Goal: Task Accomplishment & Management: Complete application form

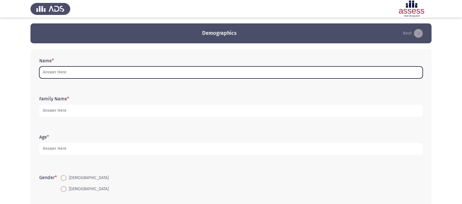
click at [78, 73] on input "Name *" at bounding box center [230, 72] width 383 height 12
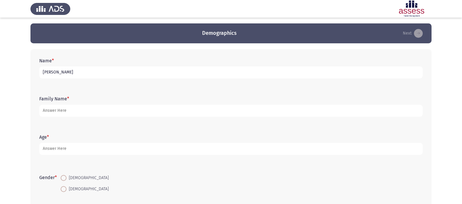
type input "[PERSON_NAME]"
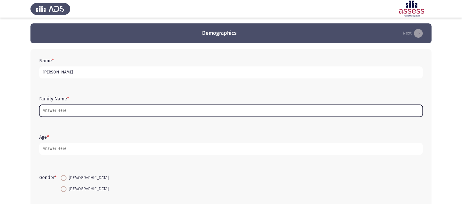
click at [71, 115] on input "Family Name *" at bounding box center [230, 111] width 383 height 12
click at [104, 112] on input "Family Name *" at bounding box center [230, 111] width 383 height 12
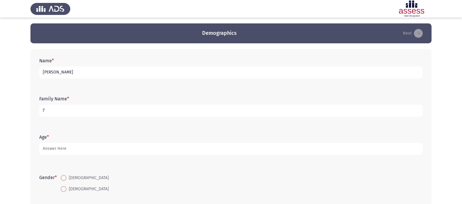
type input "آ"
type input "NU-30709081400214"
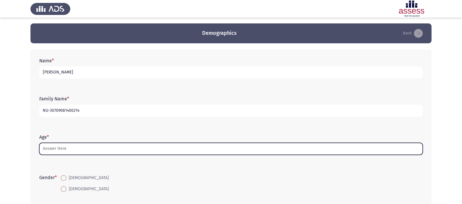
click at [92, 152] on input "Age *" at bounding box center [230, 149] width 383 height 12
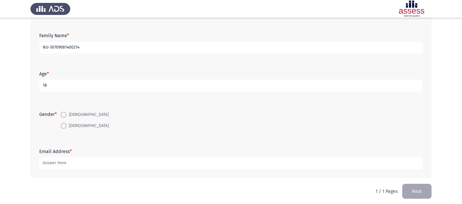
scroll to position [66, 0]
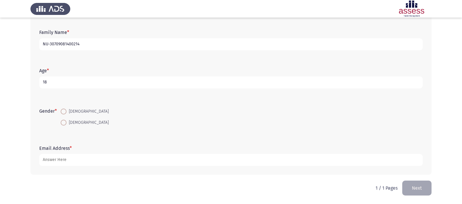
type input "18"
click at [64, 110] on span at bounding box center [64, 112] width 6 height 6
click at [64, 110] on input "[DEMOGRAPHIC_DATA]" at bounding box center [64, 112] width 6 height 6
radio input "true"
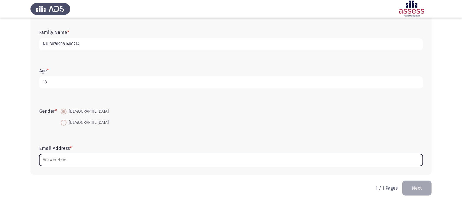
click at [76, 162] on input "Email Address *" at bounding box center [230, 160] width 383 height 12
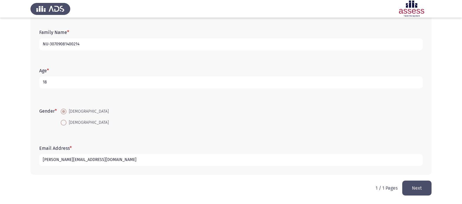
type input "[PERSON_NAME][EMAIL_ADDRESS][DOMAIN_NAME]"
click at [415, 189] on button "Next" at bounding box center [416, 188] width 29 height 15
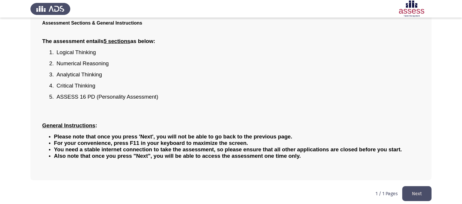
scroll to position [48, 0]
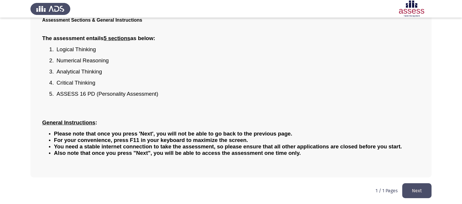
click at [414, 195] on button "Next" at bounding box center [416, 190] width 29 height 15
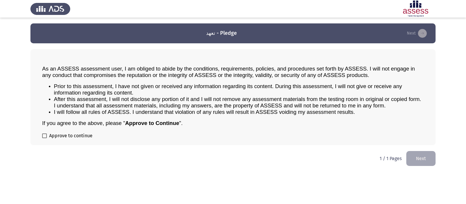
click at [45, 133] on label "Approve to continue" at bounding box center [67, 135] width 50 height 7
click at [44, 138] on input "Approve to continue" at bounding box center [44, 138] width 0 height 0
checkbox input "true"
click at [414, 154] on button "Next" at bounding box center [420, 158] width 29 height 15
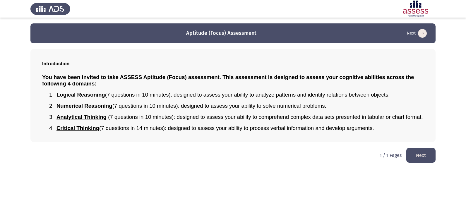
click at [427, 158] on button "Next" at bounding box center [420, 155] width 29 height 15
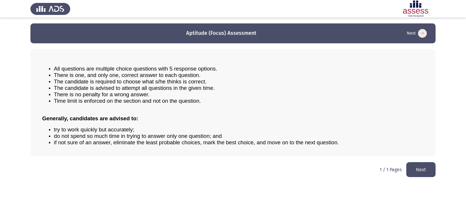
click at [416, 173] on button "Next" at bounding box center [420, 169] width 29 height 15
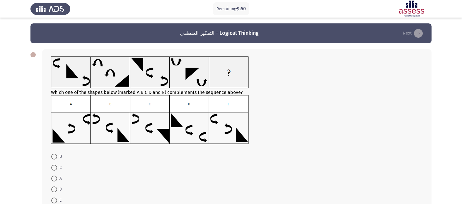
scroll to position [29, 0]
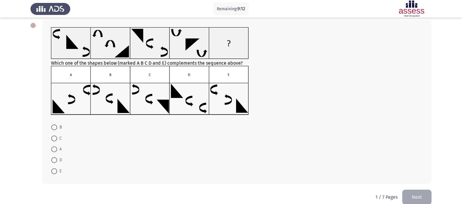
click at [55, 125] on span at bounding box center [54, 127] width 6 height 6
click at [55, 125] on input "B" at bounding box center [54, 127] width 6 height 6
radio input "true"
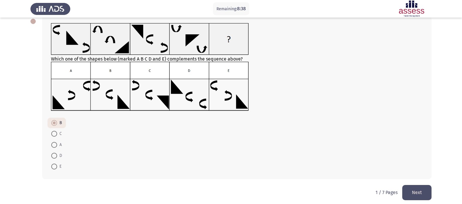
scroll to position [38, 0]
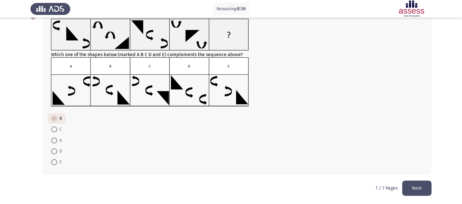
click at [421, 184] on button "Next" at bounding box center [416, 188] width 29 height 15
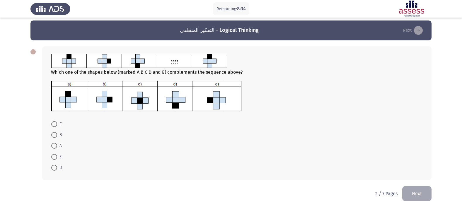
scroll to position [0, 0]
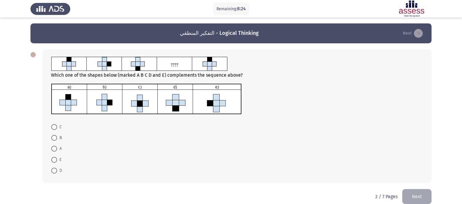
click at [54, 158] on span at bounding box center [54, 160] width 6 height 6
click at [54, 158] on input "E" at bounding box center [54, 160] width 6 height 6
radio input "true"
click at [417, 192] on button "Next" at bounding box center [416, 196] width 29 height 15
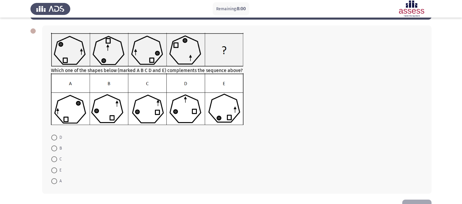
scroll to position [13, 0]
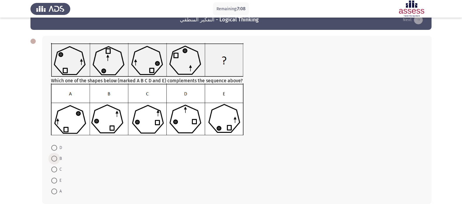
click at [54, 159] on span at bounding box center [54, 159] width 6 height 6
click at [54, 159] on input "B" at bounding box center [54, 159] width 6 height 6
radio input "true"
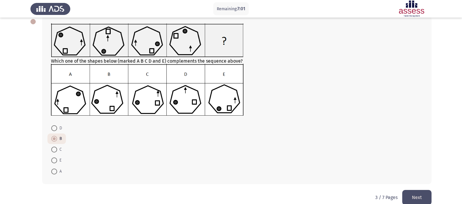
scroll to position [42, 0]
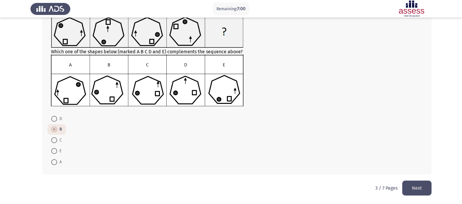
click at [412, 184] on button "Next" at bounding box center [416, 188] width 29 height 15
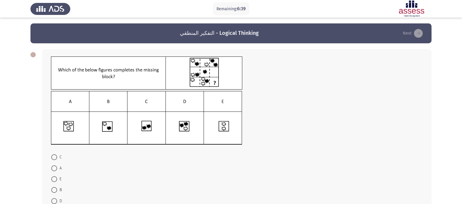
click at [56, 168] on span at bounding box center [54, 168] width 6 height 6
click at [56, 168] on input "A" at bounding box center [54, 168] width 6 height 6
radio input "true"
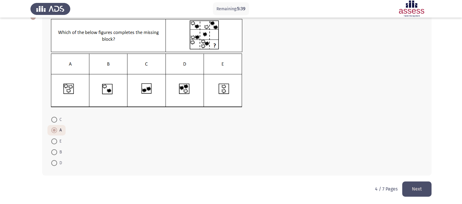
scroll to position [38, 0]
click at [413, 189] on button "Next" at bounding box center [416, 188] width 29 height 15
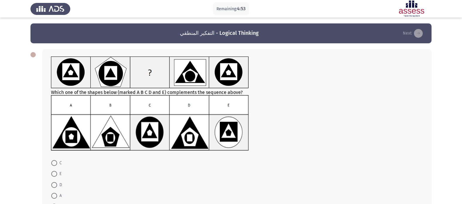
scroll to position [29, 0]
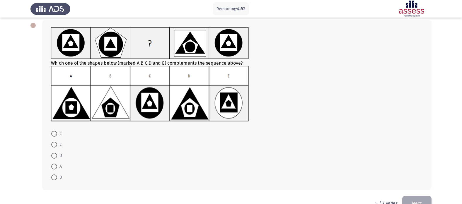
click at [53, 155] on span at bounding box center [54, 156] width 6 height 6
click at [53, 155] on input "D" at bounding box center [54, 156] width 6 height 6
radio input "true"
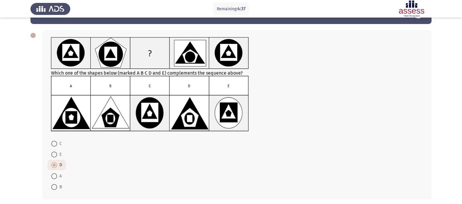
scroll to position [44, 0]
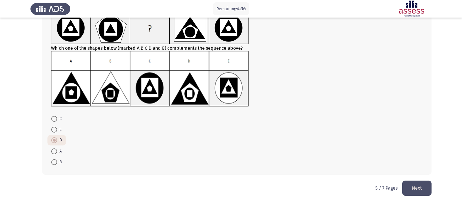
click at [420, 191] on button "Next" at bounding box center [416, 188] width 29 height 15
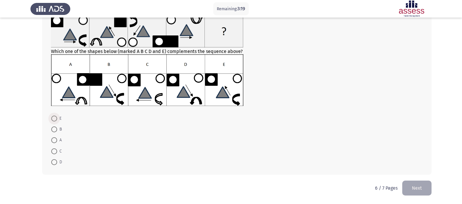
click at [52, 117] on span at bounding box center [54, 119] width 6 height 6
click at [52, 117] on input "E" at bounding box center [54, 119] width 6 height 6
radio input "true"
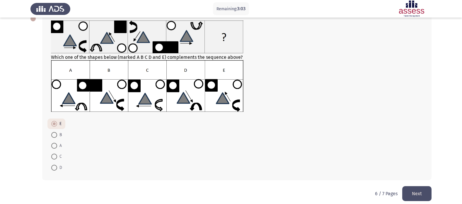
scroll to position [42, 0]
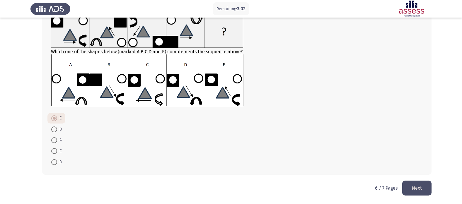
click at [417, 190] on button "Next" at bounding box center [416, 188] width 29 height 15
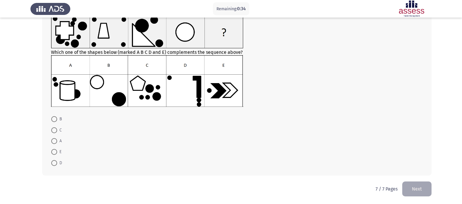
scroll to position [42, 0]
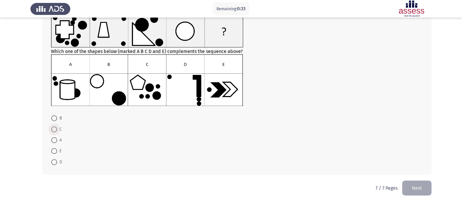
click at [56, 129] on span at bounding box center [54, 129] width 6 height 6
click at [56, 129] on input "C" at bounding box center [54, 129] width 6 height 6
radio input "true"
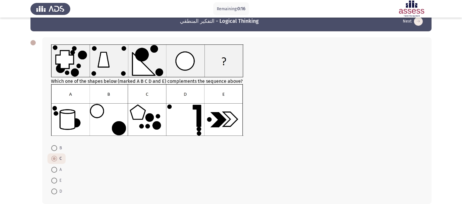
scroll to position [41, 0]
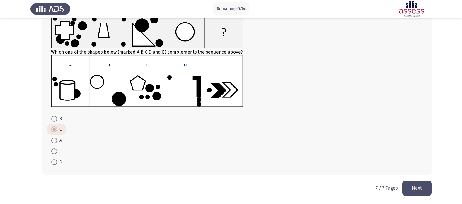
click at [409, 191] on button "Next" at bounding box center [416, 188] width 29 height 15
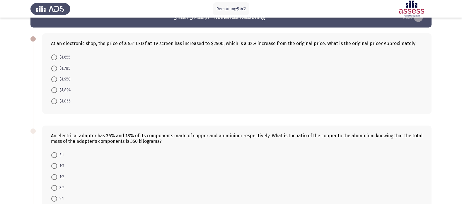
scroll to position [29, 0]
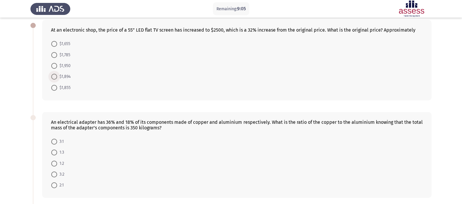
click at [57, 77] on span at bounding box center [54, 77] width 6 height 6
click at [57, 77] on input "$1,894" at bounding box center [54, 77] width 6 height 6
radio input "true"
click at [208, 76] on form "$1,655 $1,785 $1,950 $1,894 $1,855" at bounding box center [236, 65] width 371 height 54
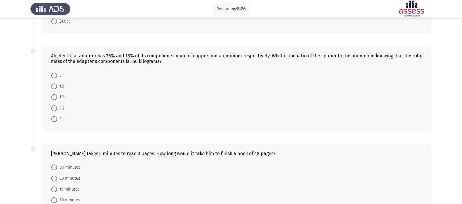
scroll to position [86, 0]
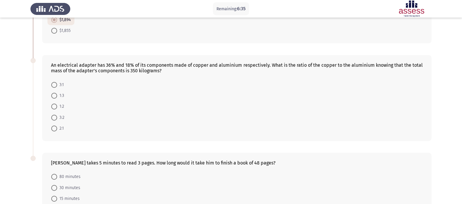
click at [287, 114] on form "3:1 1:3 1:2 3:2 2:1" at bounding box center [236, 106] width 371 height 55
click at [55, 127] on span at bounding box center [54, 129] width 6 height 6
click at [55, 127] on input "2:1" at bounding box center [54, 129] width 6 height 6
radio input "true"
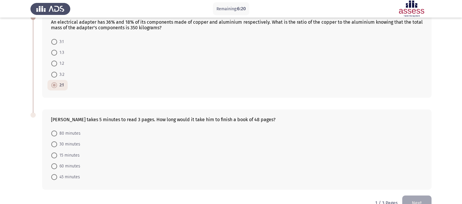
scroll to position [144, 0]
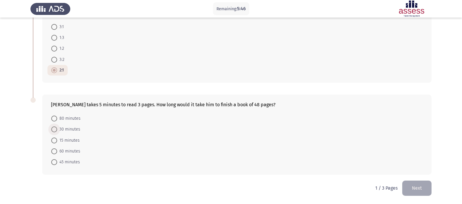
click at [55, 128] on span at bounding box center [54, 129] width 6 height 6
click at [55, 128] on input "30 minutes" at bounding box center [54, 129] width 6 height 6
radio input "true"
click at [409, 184] on button "Next" at bounding box center [416, 188] width 29 height 15
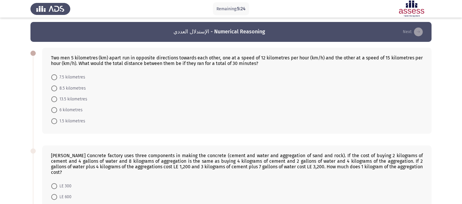
scroll to position [0, 0]
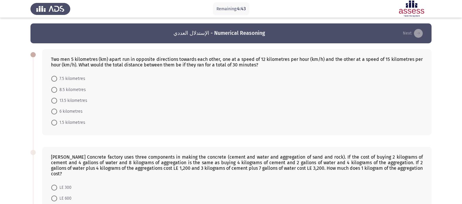
click at [288, 124] on form "7.5 kilometres 8.5 kilometres 13.5 kilometres 6 kilometres 1.5 kilometres" at bounding box center [236, 100] width 371 height 55
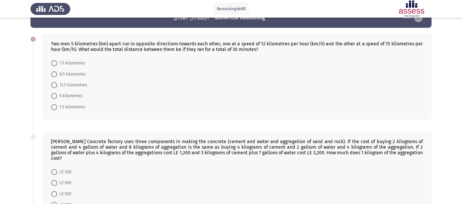
scroll to position [29, 0]
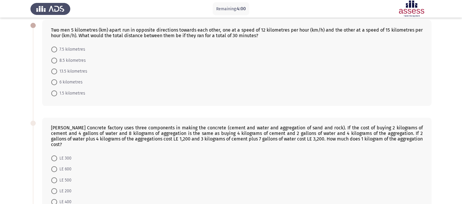
click at [160, 57] on form "7.5 kilometres 8.5 kilometres 13.5 kilometres 6 kilometres 1.5 kilometres" at bounding box center [236, 71] width 371 height 55
click at [54, 50] on span at bounding box center [54, 50] width 6 height 6
click at [54, 50] on input "7.5 kilometres" at bounding box center [54, 50] width 6 height 6
radio input "true"
click at [52, 59] on span at bounding box center [54, 60] width 6 height 6
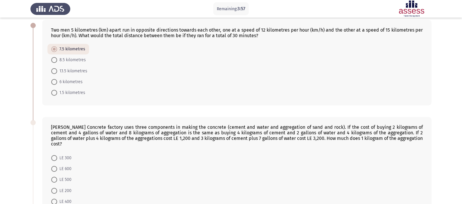
click at [52, 59] on input "8.5 kilometres" at bounding box center [54, 60] width 6 height 6
radio input "true"
click at [181, 48] on form "7.5 kilometres 8.5 kilometres 13.5 kilometres 6 kilometres 1.5 kilometres" at bounding box center [236, 71] width 371 height 54
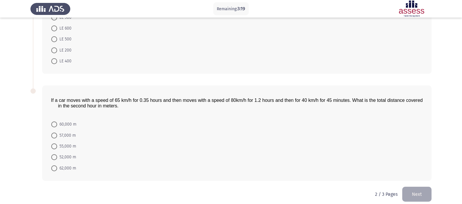
scroll to position [170, 0]
click at [284, 138] on form "60,000 m 57,000 m 55,000 m 52,000 m 62,000 m" at bounding box center [236, 145] width 371 height 55
click at [283, 158] on form "60,000 m 57,000 m 55,000 m 52,000 m 62,000 m" at bounding box center [236, 145] width 371 height 55
click at [53, 143] on span at bounding box center [54, 146] width 6 height 6
click at [53, 143] on input "55,000 m" at bounding box center [54, 146] width 6 height 6
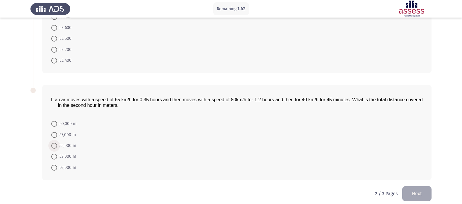
radio input "true"
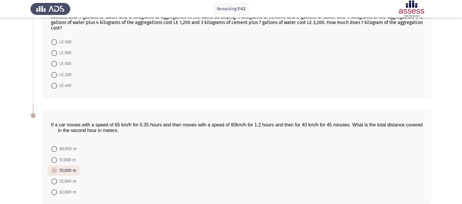
scroll to position [111, 0]
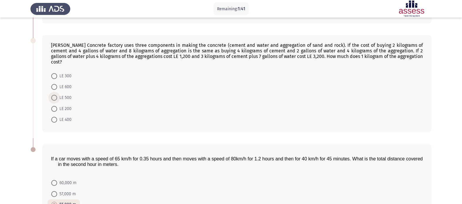
click at [56, 95] on span at bounding box center [54, 98] width 6 height 6
click at [56, 95] on input "LE 500" at bounding box center [54, 98] width 6 height 6
radio input "true"
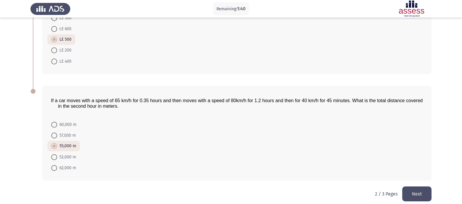
scroll to position [169, 0]
click at [414, 186] on button "Next" at bounding box center [416, 193] width 29 height 15
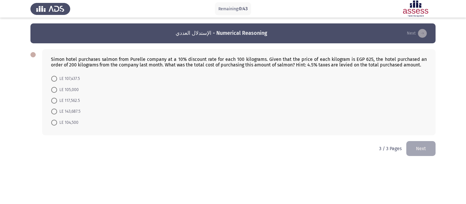
click at [302, 114] on form "LE 107,437.5 LE 105,000 LE 117,562.5 LE 143,687.5 LE 104,500" at bounding box center [239, 100] width 376 height 55
click at [157, 85] on form "LE 107,437.5 LE 105,000 LE 117,562.5 LE 143,687.5 LE 104,500" at bounding box center [239, 100] width 376 height 55
click at [59, 89] on span "LE 105,000" at bounding box center [68, 89] width 22 height 7
click at [57, 89] on input "LE 105,000" at bounding box center [54, 90] width 6 height 6
radio input "true"
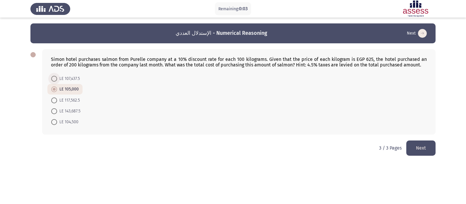
click at [55, 79] on span at bounding box center [54, 79] width 6 height 6
click at [55, 79] on input "LE 107,437.5" at bounding box center [54, 79] width 6 height 6
radio input "true"
click at [52, 123] on span at bounding box center [54, 122] width 6 height 6
click at [52, 123] on input "LE 104,500" at bounding box center [54, 122] width 6 height 6
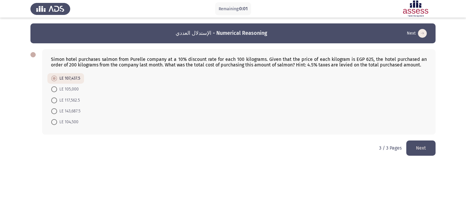
radio input "true"
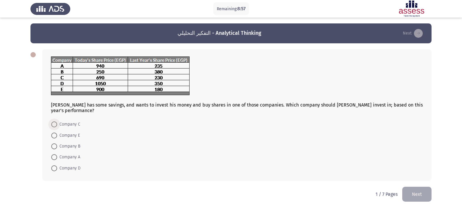
click at [56, 126] on span at bounding box center [54, 124] width 6 height 6
click at [56, 126] on input "Company C" at bounding box center [54, 124] width 6 height 6
radio input "true"
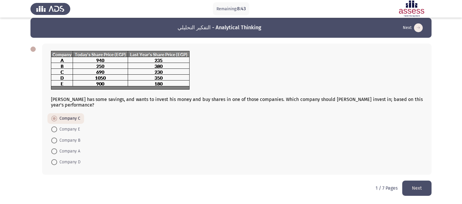
click at [420, 188] on button "Next" at bounding box center [416, 188] width 29 height 15
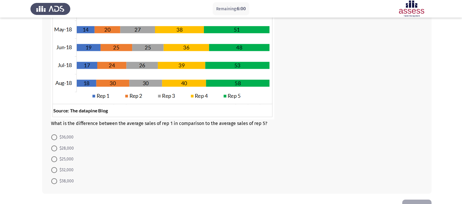
scroll to position [140, 0]
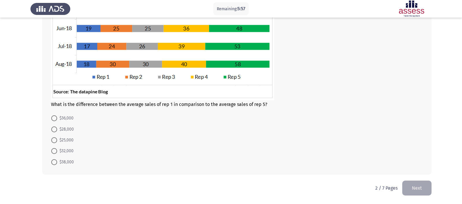
click at [56, 129] on span at bounding box center [54, 129] width 6 height 6
click at [56, 129] on input "$28,000" at bounding box center [54, 129] width 6 height 6
radio input "true"
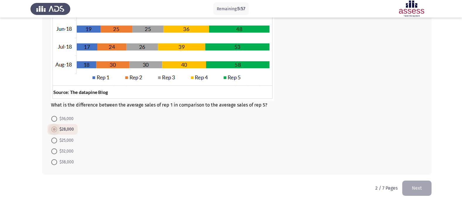
scroll to position [140, 0]
click at [414, 187] on button "Next" at bounding box center [416, 188] width 29 height 15
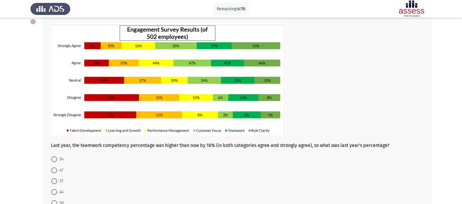
scroll to position [59, 0]
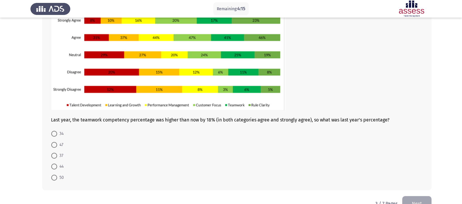
click at [52, 157] on span at bounding box center [54, 156] width 6 height 6
click at [52, 157] on input "37" at bounding box center [54, 156] width 6 height 6
radio input "true"
click at [413, 202] on button "Next" at bounding box center [416, 203] width 29 height 15
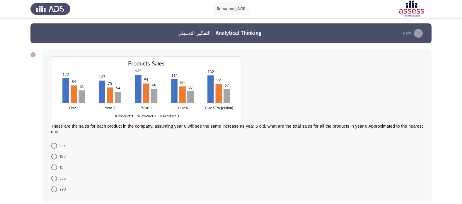
scroll to position [27, 0]
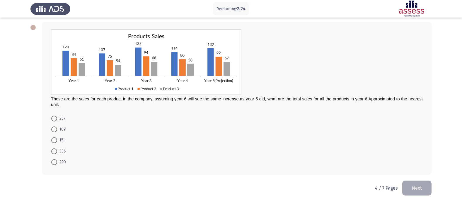
click at [96, 135] on form "257 189 151 336 290" at bounding box center [236, 140] width 371 height 55
click at [55, 150] on span at bounding box center [54, 151] width 6 height 6
click at [55, 150] on input "336" at bounding box center [54, 151] width 6 height 6
radio input "true"
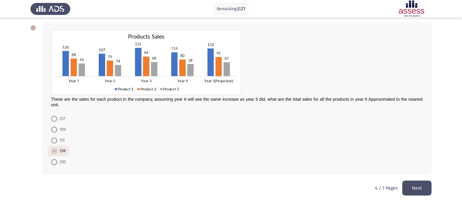
click at [415, 188] on button "Next" at bounding box center [416, 188] width 29 height 15
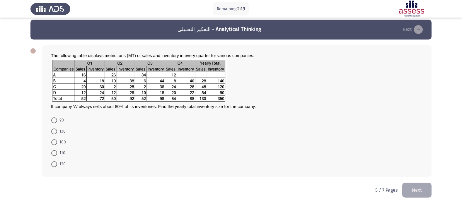
scroll to position [6, 0]
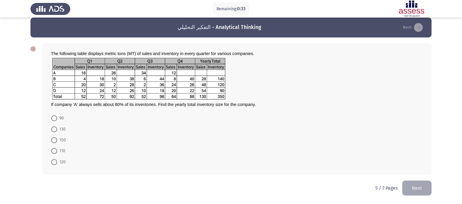
click at [72, 148] on form "90 130 100 110 120" at bounding box center [236, 140] width 371 height 55
click at [51, 164] on mat-radio-button "120" at bounding box center [58, 161] width 22 height 11
click at [56, 161] on span at bounding box center [54, 162] width 6 height 6
click at [56, 161] on input "120" at bounding box center [54, 162] width 6 height 6
radio input "true"
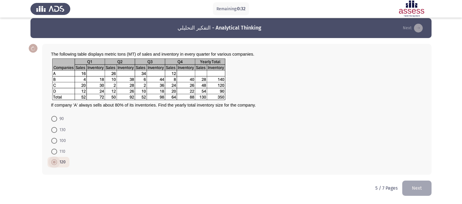
scroll to position [5, 0]
click at [425, 190] on button "Next" at bounding box center [416, 188] width 29 height 15
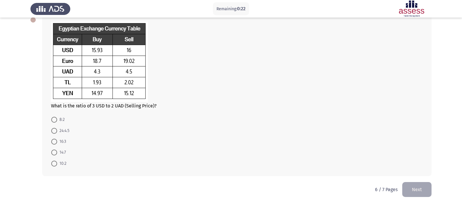
scroll to position [36, 0]
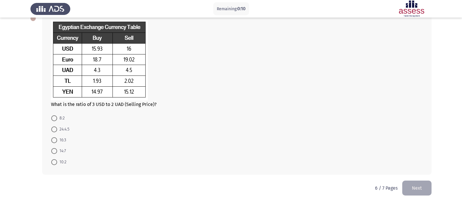
click at [55, 138] on span at bounding box center [54, 140] width 6 height 6
click at [55, 138] on input "16:3" at bounding box center [54, 140] width 6 height 6
radio input "true"
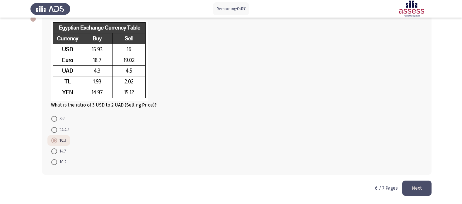
click at [419, 183] on button "Next" at bounding box center [416, 188] width 29 height 15
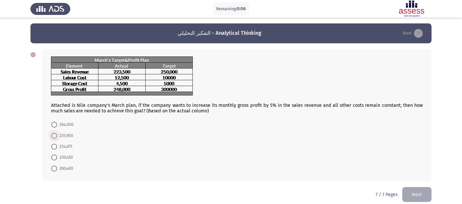
click at [54, 137] on span at bounding box center [54, 136] width 6 height 6
click at [54, 137] on input "235,900" at bounding box center [54, 136] width 6 height 6
radio input "true"
click at [419, 196] on button "Next" at bounding box center [416, 193] width 29 height 15
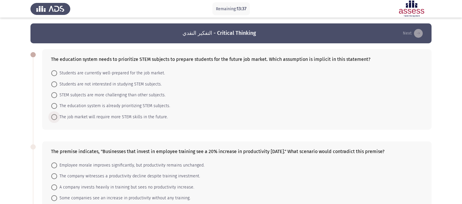
click at [57, 117] on span "The job market will require more STEM skills in the future." at bounding box center [112, 117] width 111 height 7
click at [57, 117] on input "The job market will require more STEM skills in the future." at bounding box center [54, 117] width 6 height 6
radio input "true"
click at [87, 116] on span "The job market will require more STEM skills in the future." at bounding box center [112, 116] width 111 height 7
click at [57, 116] on input "The job market will require more STEM skills in the future." at bounding box center [54, 117] width 6 height 6
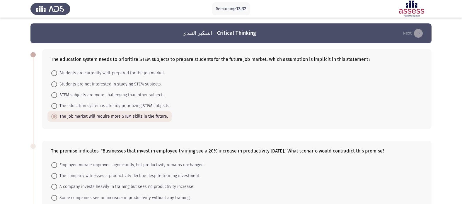
click at [296, 109] on form "Students are currently well-prepared for the job market. Students are not inter…" at bounding box center [236, 95] width 371 height 54
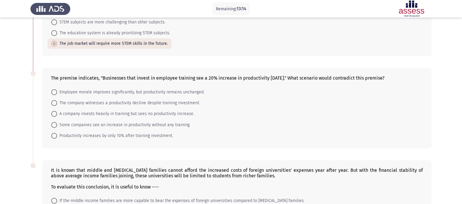
scroll to position [88, 0]
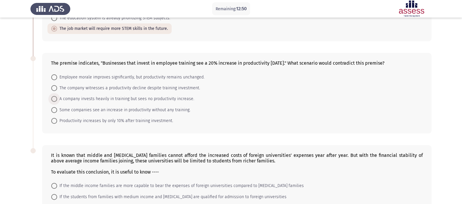
click at [53, 99] on span at bounding box center [54, 99] width 6 height 6
click at [53, 99] on input "A company invests heavily in training but sees no productivity increase." at bounding box center [54, 99] width 6 height 6
radio input "true"
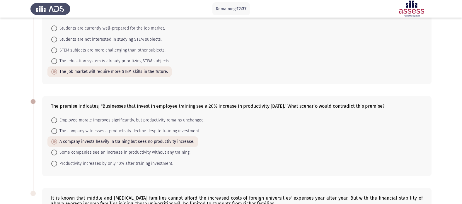
scroll to position [59, 0]
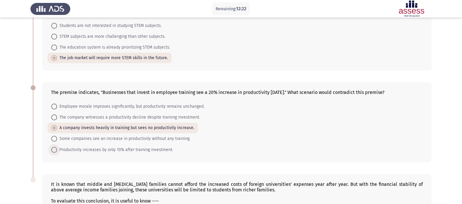
click at [58, 147] on span "Productivity increases by only 10% after training investment." at bounding box center [115, 149] width 116 height 7
click at [57, 147] on input "Productivity increases by only 10% after training investment." at bounding box center [54, 150] width 6 height 6
radio input "true"
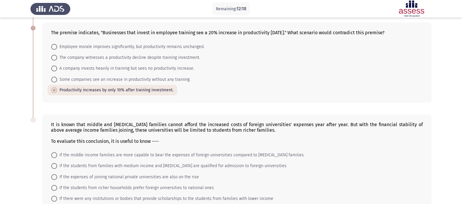
scroll to position [155, 0]
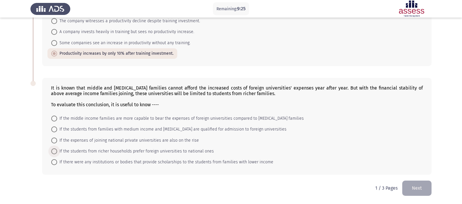
click at [52, 149] on span at bounding box center [54, 151] width 6 height 6
click at [52, 149] on input "If the students from richer households prefer foreign universities to national …" at bounding box center [54, 151] width 6 height 6
radio input "true"
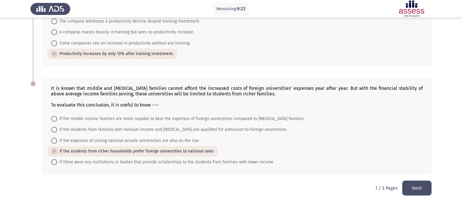
click at [407, 181] on button "Next" at bounding box center [416, 188] width 29 height 15
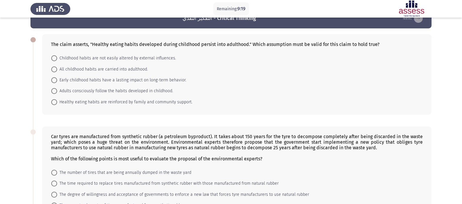
scroll to position [0, 0]
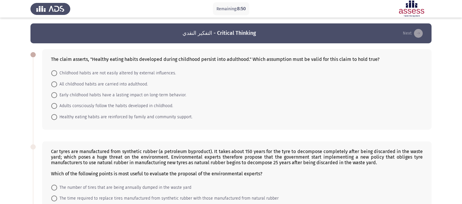
click at [53, 94] on span at bounding box center [54, 95] width 6 height 6
click at [53, 94] on input "Early childhood habits have a lasting impact on long-term behavior." at bounding box center [54, 95] width 6 height 6
radio input "true"
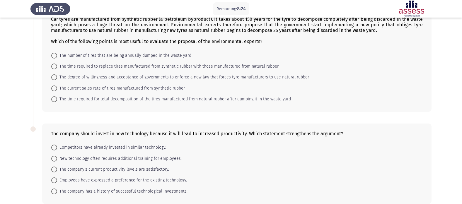
scroll to position [161, 0]
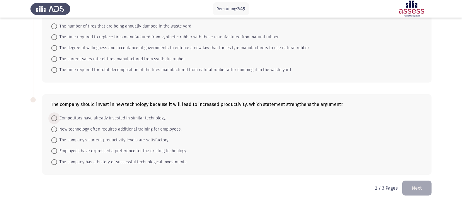
click at [54, 117] on span at bounding box center [54, 118] width 6 height 6
click at [54, 117] on input "Competitors have already invested in similar technology." at bounding box center [54, 118] width 6 height 6
radio input "true"
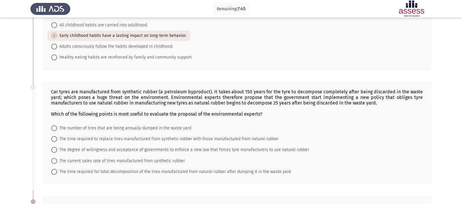
scroll to position [73, 0]
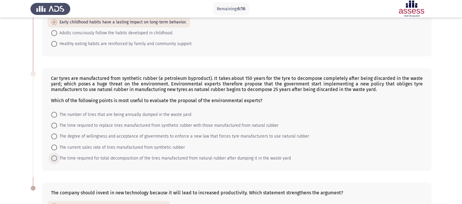
click at [59, 159] on span "The time required for total decomposition of the tires manufactured from natura…" at bounding box center [174, 158] width 234 height 7
click at [57, 159] on input "The time required for total decomposition of the tires manufactured from natura…" at bounding box center [54, 158] width 6 height 6
radio input "true"
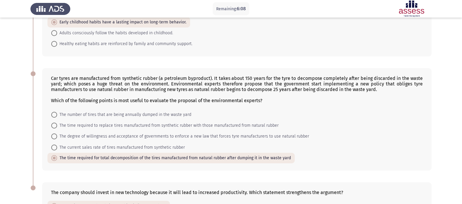
click at [56, 115] on span at bounding box center [54, 115] width 6 height 6
click at [56, 115] on input "The number of tires that are being annually dumped in the waste yard" at bounding box center [54, 115] width 6 height 6
radio input "true"
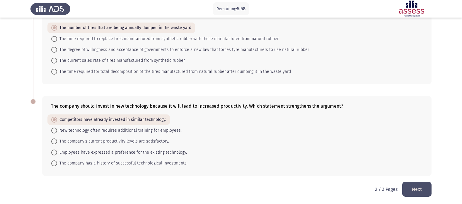
scroll to position [160, 0]
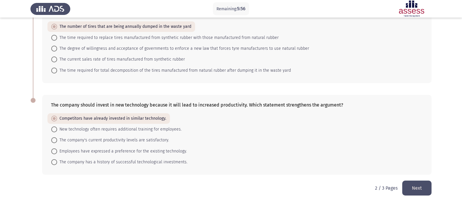
click at [424, 191] on button "Next" at bounding box center [416, 188] width 29 height 15
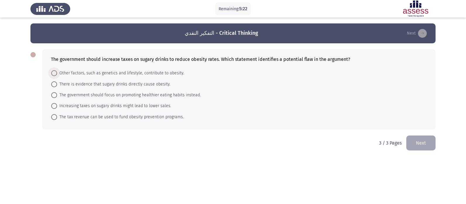
click at [54, 75] on span at bounding box center [54, 73] width 6 height 6
click at [54, 75] on input "Other factors, such as genetics and lifestyle, contribute to obesity." at bounding box center [54, 73] width 6 height 6
radio input "true"
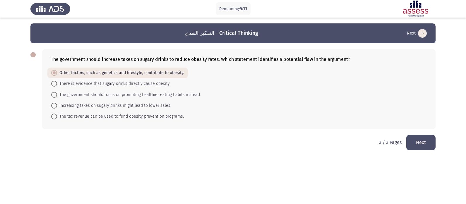
click at [421, 141] on button "Next" at bounding box center [420, 142] width 29 height 15
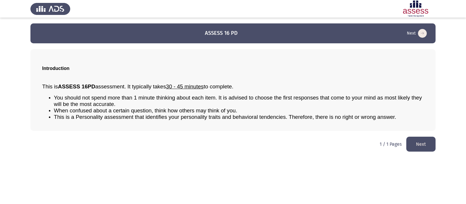
click at [417, 148] on button "Next" at bounding box center [420, 144] width 29 height 15
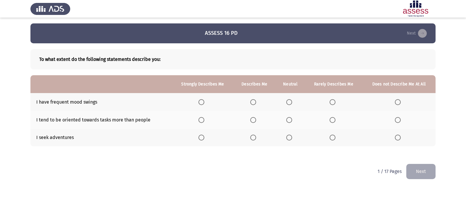
click at [289, 101] on span "Select an option" at bounding box center [289, 102] width 6 height 6
click at [289, 101] on input "Select an option" at bounding box center [289, 102] width 6 height 6
click at [253, 117] on span "Select an option" at bounding box center [253, 120] width 6 height 6
click at [253, 117] on input "Select an option" at bounding box center [253, 120] width 6 height 6
click at [255, 136] on span "Select an option" at bounding box center [253, 138] width 6 height 6
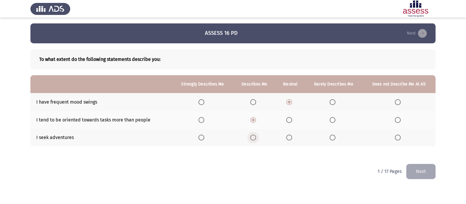
click at [255, 136] on input "Select an option" at bounding box center [253, 138] width 6 height 6
click at [416, 172] on button "Next" at bounding box center [420, 171] width 29 height 15
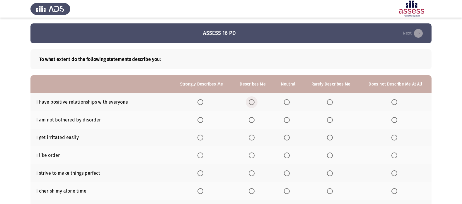
click at [256, 103] on label "Select an option" at bounding box center [252, 102] width 8 height 6
click at [254, 103] on input "Select an option" at bounding box center [251, 102] width 6 height 6
click at [391, 118] on span "Select an option" at bounding box center [394, 120] width 6 height 6
click at [391, 118] on input "Select an option" at bounding box center [394, 120] width 6 height 6
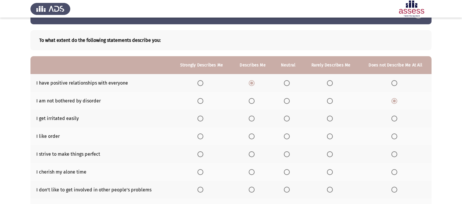
scroll to position [29, 0]
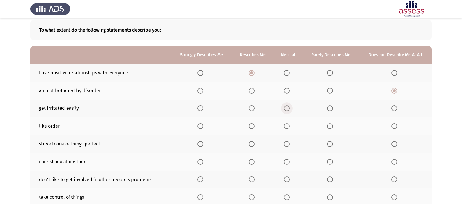
click at [288, 109] on span "Select an option" at bounding box center [287, 108] width 6 height 6
click at [288, 109] on input "Select an option" at bounding box center [287, 108] width 6 height 6
click at [202, 124] on span "Select an option" at bounding box center [200, 126] width 6 height 6
click at [202, 124] on input "Select an option" at bounding box center [200, 126] width 6 height 6
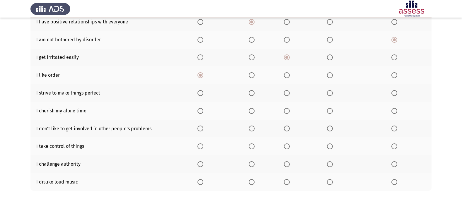
scroll to position [88, 0]
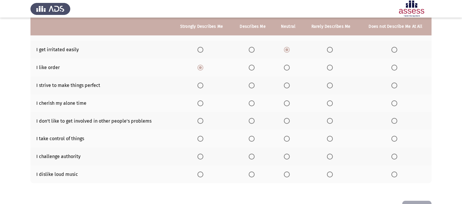
click at [282, 88] on th at bounding box center [287, 85] width 29 height 18
click at [289, 88] on span "Select an option" at bounding box center [287, 86] width 6 height 6
click at [289, 88] on input "Select an option" at bounding box center [287, 86] width 6 height 6
click at [284, 121] on span "Select an option" at bounding box center [287, 121] width 6 height 6
click at [284, 121] on input "Select an option" at bounding box center [287, 121] width 6 height 6
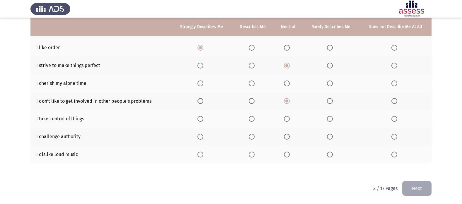
scroll to position [108, 0]
click at [254, 119] on span "Select an option" at bounding box center [251, 119] width 6 height 6
click at [254, 119] on input "Select an option" at bounding box center [251, 119] width 6 height 6
click at [330, 134] on span "Select an option" at bounding box center [330, 136] width 6 height 6
click at [330, 134] on input "Select an option" at bounding box center [330, 136] width 6 height 6
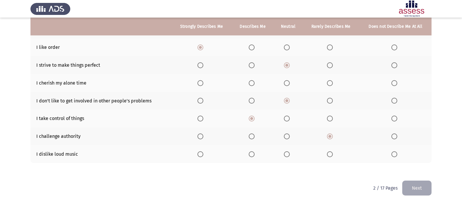
click at [249, 152] on span "Select an option" at bounding box center [251, 154] width 6 height 6
click at [249, 152] on input "Select an option" at bounding box center [251, 154] width 6 height 6
click at [285, 84] on span "Select an option" at bounding box center [287, 83] width 6 height 6
click at [285, 84] on input "Select an option" at bounding box center [287, 83] width 6 height 6
click at [418, 188] on button "Next" at bounding box center [416, 188] width 29 height 15
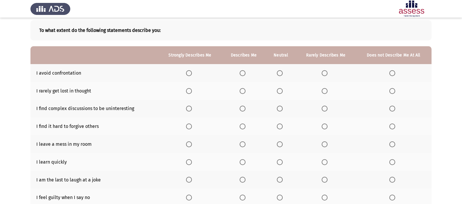
scroll to position [29, 0]
click at [326, 71] on span "Select an option" at bounding box center [324, 73] width 6 height 6
click at [326, 71] on input "Select an option" at bounding box center [324, 73] width 6 height 6
click at [325, 93] on span "Select an option" at bounding box center [324, 91] width 6 height 6
click at [325, 93] on input "Select an option" at bounding box center [324, 91] width 6 height 6
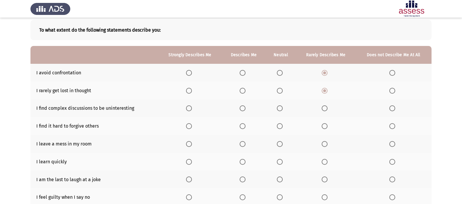
scroll to position [59, 0]
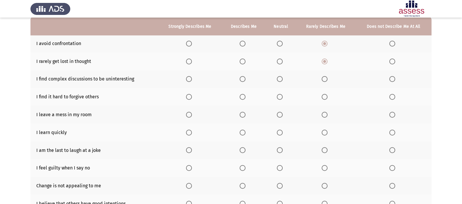
click at [329, 77] on label "Select an option" at bounding box center [325, 79] width 8 height 6
click at [327, 77] on input "Select an option" at bounding box center [324, 79] width 6 height 6
click at [325, 94] on span "Select an option" at bounding box center [324, 97] width 6 height 6
click at [325, 94] on input "Select an option" at bounding box center [324, 97] width 6 height 6
click at [278, 116] on span "Select an option" at bounding box center [280, 115] width 6 height 6
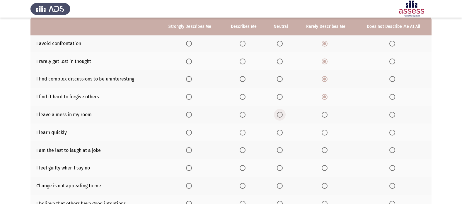
click at [278, 116] on input "Select an option" at bounding box center [280, 115] width 6 height 6
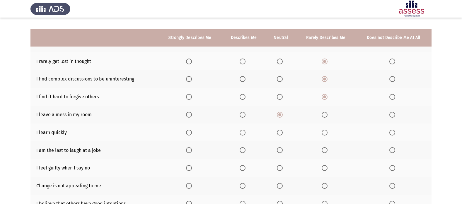
scroll to position [108, 0]
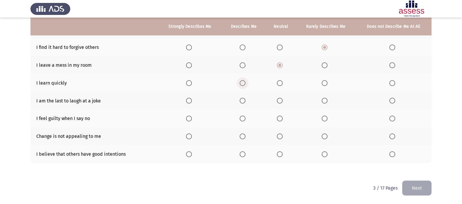
click at [241, 86] on span "Select an option" at bounding box center [242, 83] width 6 height 6
click at [241, 86] on input "Select an option" at bounding box center [242, 83] width 6 height 6
click at [282, 100] on span "Select an option" at bounding box center [280, 101] width 6 height 6
click at [282, 100] on input "Select an option" at bounding box center [280, 101] width 6 height 6
click at [281, 117] on span "Select an option" at bounding box center [280, 119] width 6 height 6
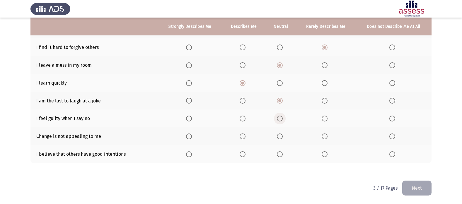
click at [281, 117] on input "Select an option" at bounding box center [280, 119] width 6 height 6
click at [395, 136] on label "Select an option" at bounding box center [393, 136] width 8 height 6
click at [395, 136] on input "Select an option" at bounding box center [392, 136] width 6 height 6
click at [245, 155] on span "Select an option" at bounding box center [242, 154] width 6 height 6
click at [245, 155] on input "Select an option" at bounding box center [242, 154] width 6 height 6
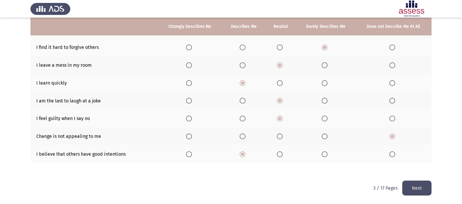
click at [421, 189] on button "Next" at bounding box center [416, 188] width 29 height 15
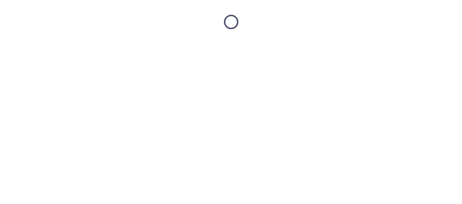
scroll to position [0, 0]
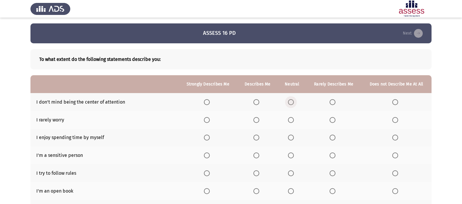
click at [292, 103] on span "Select an option" at bounding box center [291, 102] width 6 height 6
click at [292, 103] on input "Select an option" at bounding box center [291, 102] width 6 height 6
click at [289, 119] on span "Select an option" at bounding box center [291, 120] width 6 height 6
click at [289, 119] on input "Select an option" at bounding box center [291, 120] width 6 height 6
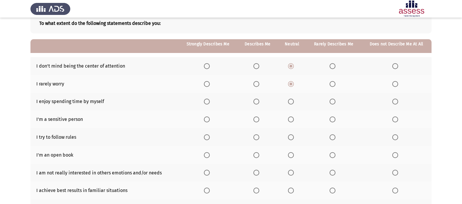
scroll to position [59, 0]
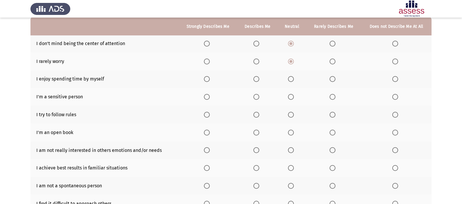
click at [257, 82] on th at bounding box center [257, 79] width 41 height 18
click at [255, 79] on span "Select an option" at bounding box center [256, 79] width 6 height 6
click at [255, 79] on input "Select an option" at bounding box center [256, 79] width 6 height 6
click at [254, 98] on span "Select an option" at bounding box center [256, 97] width 6 height 6
click at [254, 98] on input "Select an option" at bounding box center [256, 97] width 6 height 6
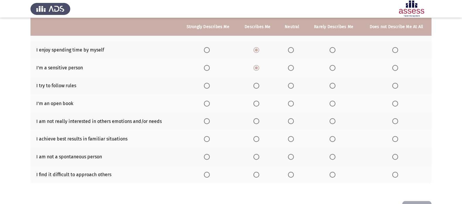
scroll to position [88, 0]
click at [258, 85] on span "Select an option" at bounding box center [256, 86] width 6 height 6
click at [258, 85] on input "Select an option" at bounding box center [256, 86] width 6 height 6
click at [334, 102] on span "Select an option" at bounding box center [332, 103] width 6 height 6
click at [334, 102] on input "Select an option" at bounding box center [332, 103] width 6 height 6
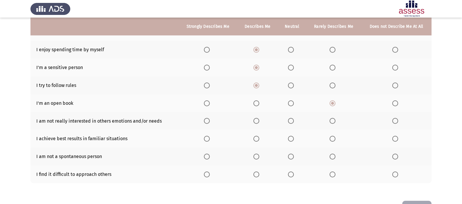
click at [328, 121] on th at bounding box center [333, 121] width 55 height 18
click at [329, 121] on th at bounding box center [333, 121] width 55 height 18
click at [332, 122] on span "Select an option" at bounding box center [332, 121] width 6 height 6
click at [332, 122] on input "Select an option" at bounding box center [332, 121] width 6 height 6
click at [258, 138] on span "Select an option" at bounding box center [256, 139] width 6 height 6
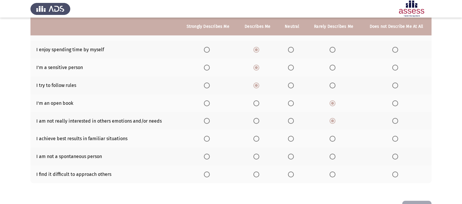
click at [258, 138] on input "Select an option" at bounding box center [256, 139] width 6 height 6
click at [330, 155] on span "Select an option" at bounding box center [332, 157] width 6 height 6
click at [330, 155] on input "Select an option" at bounding box center [332, 157] width 6 height 6
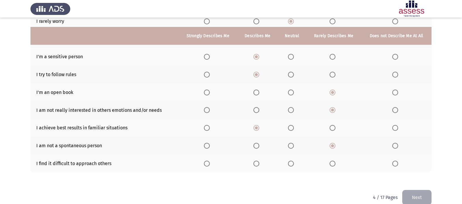
scroll to position [108, 0]
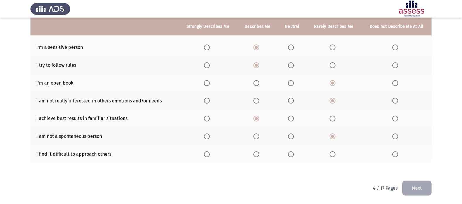
click at [291, 152] on span "Select an option" at bounding box center [291, 154] width 6 height 6
click at [291, 152] on input "Select an option" at bounding box center [291, 154] width 6 height 6
click at [422, 190] on button "Next" at bounding box center [416, 188] width 29 height 15
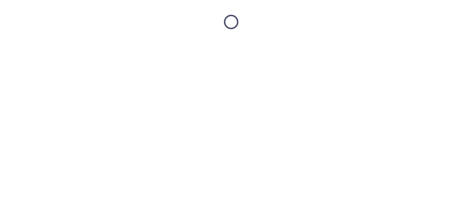
scroll to position [0, 0]
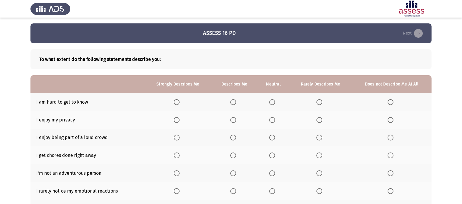
click at [316, 100] on span "Select an option" at bounding box center [319, 102] width 6 height 6
click at [316, 100] on input "Select an option" at bounding box center [319, 102] width 6 height 6
click at [233, 120] on span "Select an option" at bounding box center [233, 120] width 6 height 6
click at [233, 120] on input "Select an option" at bounding box center [233, 120] width 6 height 6
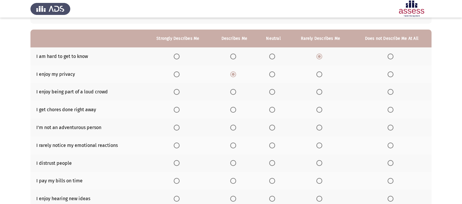
scroll to position [59, 0]
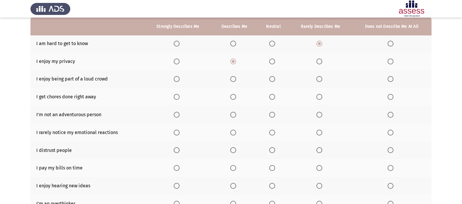
click at [268, 80] on th at bounding box center [273, 79] width 32 height 18
click at [271, 78] on span "Select an option" at bounding box center [272, 79] width 6 height 6
click at [271, 78] on input "Select an option" at bounding box center [272, 79] width 6 height 6
click at [272, 98] on span "Select an option" at bounding box center [272, 97] width 6 height 6
click at [272, 98] on input "Select an option" at bounding box center [272, 97] width 6 height 6
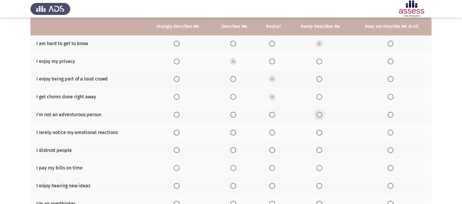
click at [321, 116] on span "Select an option" at bounding box center [319, 115] width 6 height 6
click at [321, 116] on input "Select an option" at bounding box center [319, 115] width 6 height 6
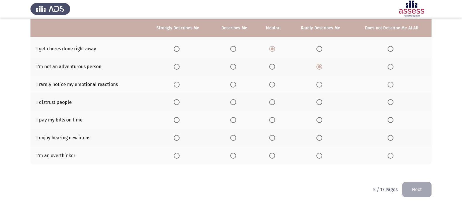
scroll to position [108, 0]
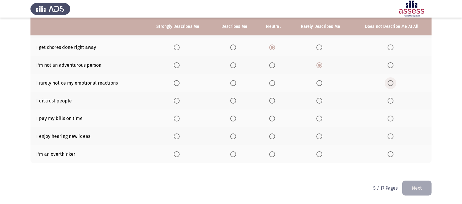
click at [390, 83] on span "Select an option" at bounding box center [390, 83] width 6 height 6
click at [390, 83] on input "Select an option" at bounding box center [390, 83] width 6 height 6
click at [230, 120] on span "Select an option" at bounding box center [233, 119] width 6 height 6
click at [230, 120] on input "Select an option" at bounding box center [233, 119] width 6 height 6
click at [177, 135] on span "Select an option" at bounding box center [177, 136] width 6 height 6
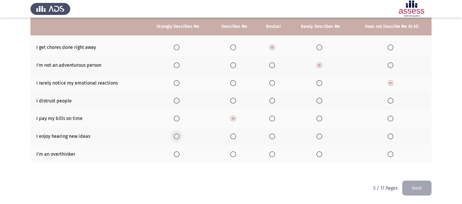
click at [177, 135] on input "Select an option" at bounding box center [177, 136] width 6 height 6
click at [235, 157] on span "Select an option" at bounding box center [233, 154] width 6 height 6
click at [235, 157] on input "Select an option" at bounding box center [233, 154] width 6 height 6
click at [273, 153] on span "Select an option" at bounding box center [272, 154] width 6 height 6
click at [273, 153] on input "Select an option" at bounding box center [272, 154] width 6 height 6
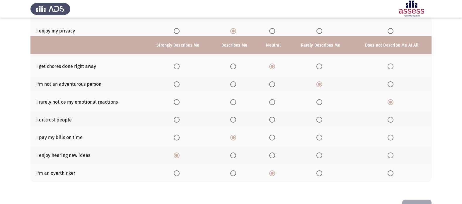
scroll to position [79, 0]
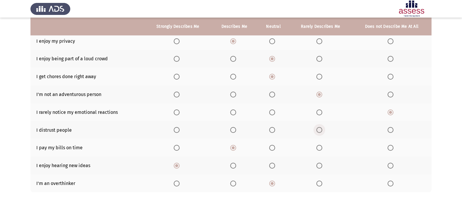
click at [319, 131] on span "Select an option" at bounding box center [319, 130] width 6 height 6
click at [319, 131] on input "Select an option" at bounding box center [319, 130] width 6 height 6
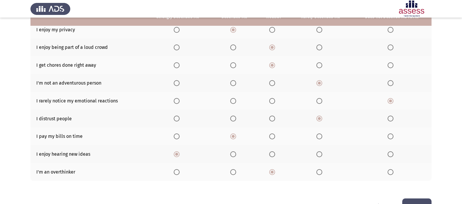
scroll to position [108, 0]
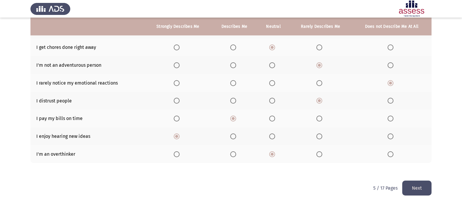
click at [274, 100] on span "Select an option" at bounding box center [272, 101] width 6 height 6
click at [274, 100] on input "Select an option" at bounding box center [272, 101] width 6 height 6
click at [409, 188] on button "Next" at bounding box center [416, 188] width 29 height 15
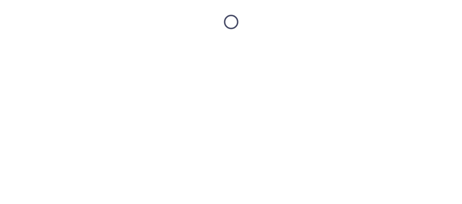
scroll to position [0, 0]
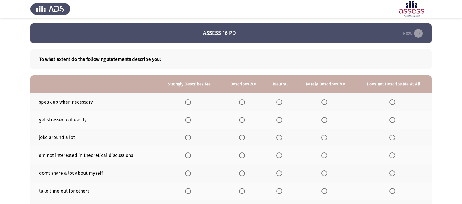
click at [242, 102] on span "Select an option" at bounding box center [242, 102] width 0 height 0
click at [242, 102] on input "Select an option" at bounding box center [242, 102] width 6 height 6
click at [325, 120] on span "Select an option" at bounding box center [324, 120] width 6 height 6
click at [325, 120] on input "Select an option" at bounding box center [324, 120] width 6 height 6
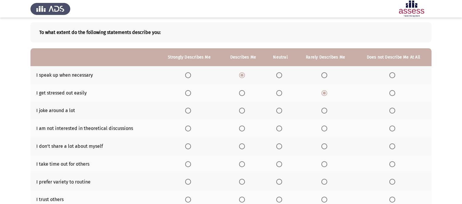
scroll to position [59, 0]
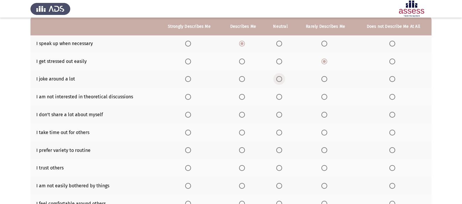
click at [279, 78] on span "Select an option" at bounding box center [279, 79] width 6 height 6
click at [279, 78] on input "Select an option" at bounding box center [279, 79] width 6 height 6
click at [325, 97] on span "Select an option" at bounding box center [324, 97] width 6 height 6
click at [325, 97] on input "Select an option" at bounding box center [324, 97] width 6 height 6
click at [325, 112] on span "Select an option" at bounding box center [324, 115] width 6 height 6
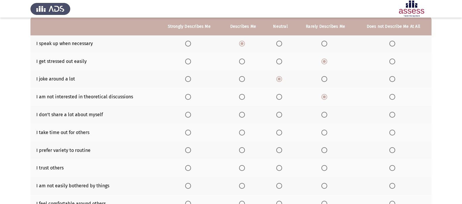
click at [325, 112] on input "Select an option" at bounding box center [324, 115] width 6 height 6
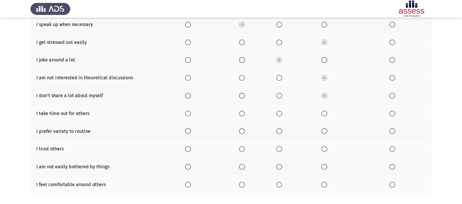
scroll to position [88, 0]
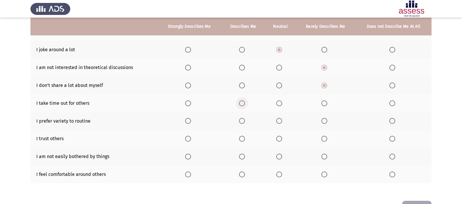
click at [246, 101] on label "Select an option" at bounding box center [243, 103] width 8 height 6
click at [245, 101] on input "Select an option" at bounding box center [242, 103] width 6 height 6
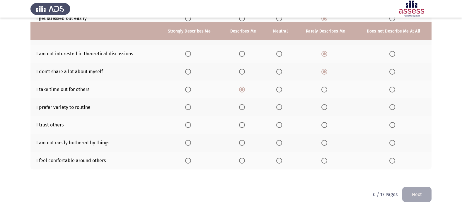
scroll to position [108, 0]
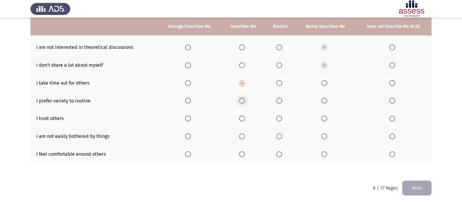
click at [244, 101] on span "Select an option" at bounding box center [242, 101] width 6 height 6
click at [244, 101] on input "Select an option" at bounding box center [242, 101] width 6 height 6
click at [185, 100] on span "Select an option" at bounding box center [188, 101] width 6 height 6
click at [185, 100] on input "Select an option" at bounding box center [188, 101] width 6 height 6
click at [242, 118] on span "Select an option" at bounding box center [242, 119] width 6 height 6
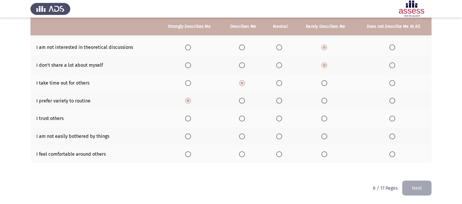
click at [242, 118] on input "Select an option" at bounding box center [242, 119] width 6 height 6
click at [240, 152] on span "Select an option" at bounding box center [242, 154] width 6 height 6
click at [240, 152] on input "Select an option" at bounding box center [242, 154] width 6 height 6
click at [243, 137] on span "Select an option" at bounding box center [242, 136] width 6 height 6
click at [243, 137] on input "Select an option" at bounding box center [242, 136] width 6 height 6
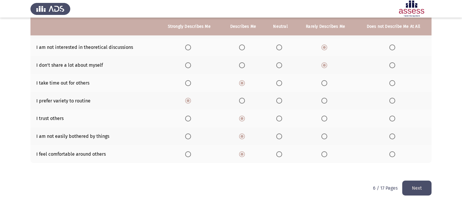
click at [416, 187] on button "Next" at bounding box center [416, 188] width 29 height 15
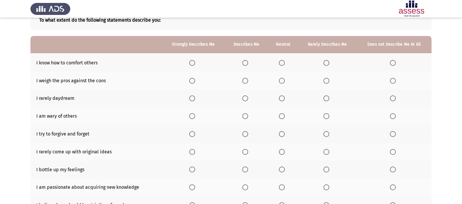
scroll to position [59, 0]
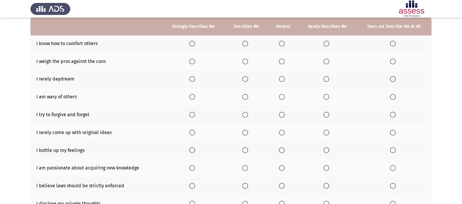
click at [247, 46] on span "Select an option" at bounding box center [245, 44] width 6 height 6
click at [247, 46] on input "Select an option" at bounding box center [245, 44] width 6 height 6
click at [244, 65] on th at bounding box center [245, 61] width 43 height 18
click at [245, 61] on span "Select an option" at bounding box center [245, 61] width 0 height 0
click at [246, 61] on input "Select an option" at bounding box center [245, 62] width 6 height 6
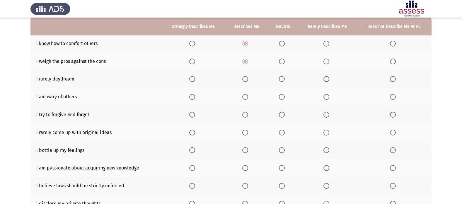
click at [326, 80] on span "Select an option" at bounding box center [326, 79] width 6 height 6
click at [326, 80] on input "Select an option" at bounding box center [326, 79] width 6 height 6
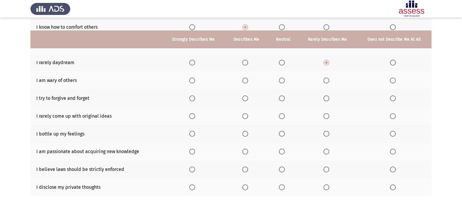
scroll to position [88, 0]
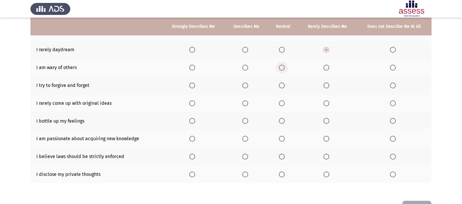
click at [282, 70] on span "Select an option" at bounding box center [282, 68] width 6 height 6
click at [282, 70] on input "Select an option" at bounding box center [282, 68] width 6 height 6
click at [244, 85] on span "Select an option" at bounding box center [245, 86] width 6 height 6
click at [244, 85] on input "Select an option" at bounding box center [245, 86] width 6 height 6
click at [391, 104] on span "Select an option" at bounding box center [393, 103] width 6 height 6
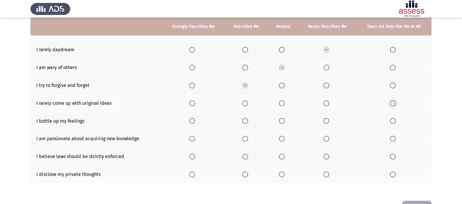
click at [391, 104] on input "Select an option" at bounding box center [393, 103] width 6 height 6
click at [283, 121] on span "Select an option" at bounding box center [282, 121] width 6 height 6
click at [283, 121] on input "Select an option" at bounding box center [282, 121] width 6 height 6
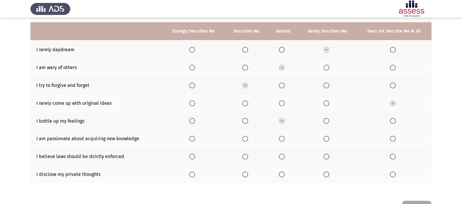
scroll to position [108, 0]
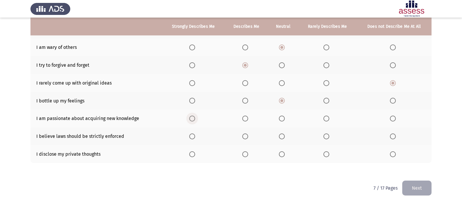
click at [194, 119] on span "Select an option" at bounding box center [192, 119] width 6 height 6
click at [194, 119] on input "Select an option" at bounding box center [192, 119] width 6 height 6
click at [284, 136] on span "Select an option" at bounding box center [282, 136] width 6 height 6
click at [284, 136] on input "Select an option" at bounding box center [282, 136] width 6 height 6
click at [282, 155] on span "Select an option" at bounding box center [282, 154] width 6 height 6
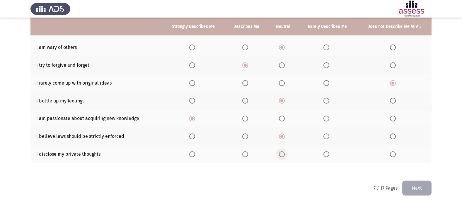
click at [282, 155] on input "Select an option" at bounding box center [282, 154] width 6 height 6
click at [426, 186] on button "Next" at bounding box center [416, 188] width 29 height 15
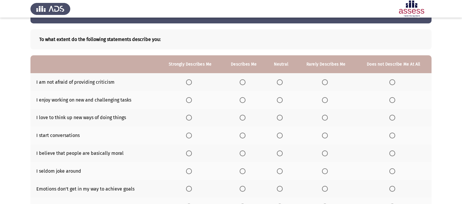
scroll to position [29, 0]
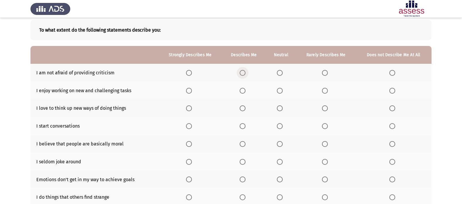
click at [243, 76] on span "Select an option" at bounding box center [242, 73] width 6 height 6
click at [243, 76] on input "Select an option" at bounding box center [242, 73] width 6 height 6
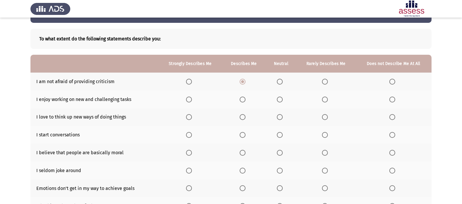
scroll to position [20, 0]
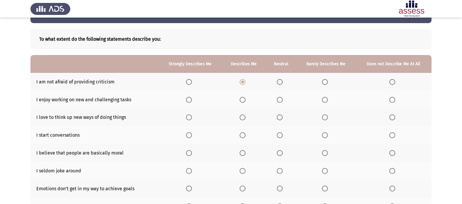
click at [244, 100] on span "Select an option" at bounding box center [242, 100] width 6 height 6
click at [244, 100] on input "Select an option" at bounding box center [242, 100] width 6 height 6
click at [192, 116] on span "Select an option" at bounding box center [189, 117] width 6 height 6
click at [192, 116] on input "Select an option" at bounding box center [189, 117] width 6 height 6
click at [282, 136] on span "Select an option" at bounding box center [280, 135] width 6 height 6
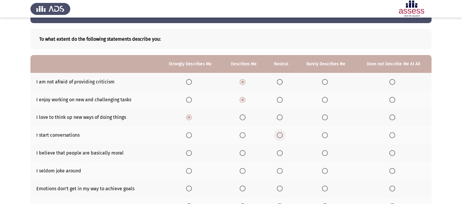
click at [282, 136] on input "Select an option" at bounding box center [280, 135] width 6 height 6
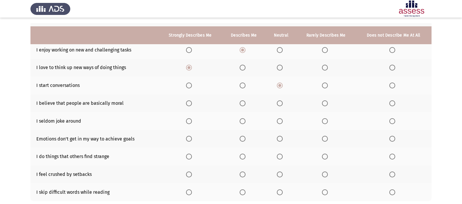
scroll to position [79, 0]
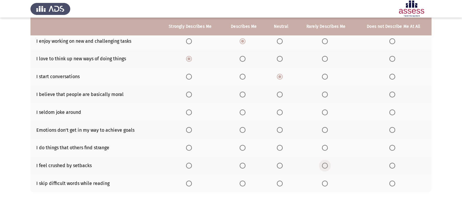
click at [328, 167] on label "Select an option" at bounding box center [326, 166] width 8 height 6
click at [328, 167] on input "Select an option" at bounding box center [325, 166] width 6 height 6
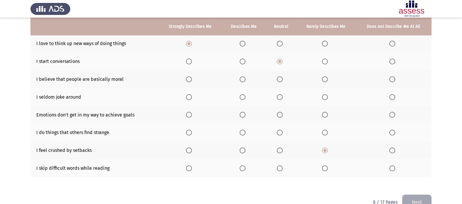
scroll to position [108, 0]
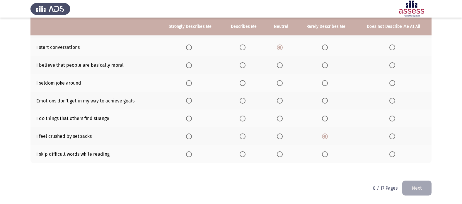
click at [280, 151] on span "Select an option" at bounding box center [280, 154] width 6 height 6
click at [280, 151] on input "Select an option" at bounding box center [280, 154] width 6 height 6
click at [328, 156] on label "Select an option" at bounding box center [326, 154] width 8 height 6
click at [328, 156] on input "Select an option" at bounding box center [325, 154] width 6 height 6
click at [242, 118] on span "Select an option" at bounding box center [242, 119] width 6 height 6
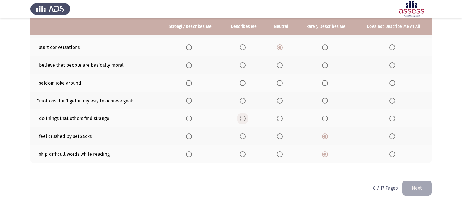
click at [242, 118] on input "Select an option" at bounding box center [242, 119] width 6 height 6
click at [192, 118] on span "Select an option" at bounding box center [189, 119] width 6 height 6
click at [192, 118] on input "Select an option" at bounding box center [189, 119] width 6 height 6
click at [241, 65] on span "Select an option" at bounding box center [242, 65] width 6 height 6
click at [241, 65] on input "Select an option" at bounding box center [242, 65] width 6 height 6
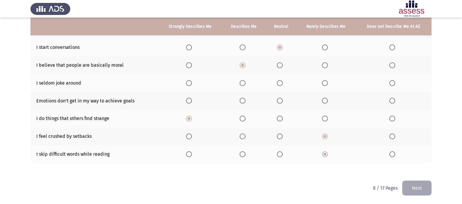
click at [280, 81] on span "Select an option" at bounding box center [280, 83] width 6 height 6
click at [280, 81] on input "Select an option" at bounding box center [280, 83] width 6 height 6
click at [244, 100] on span "Select an option" at bounding box center [242, 101] width 6 height 6
click at [244, 100] on input "Select an option" at bounding box center [242, 101] width 6 height 6
drag, startPoint x: 356, startPoint y: 183, endPoint x: 374, endPoint y: 180, distance: 18.4
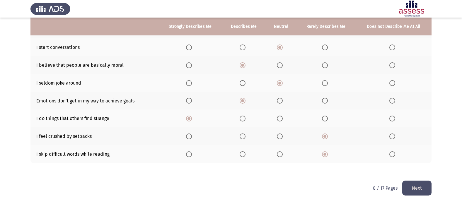
click at [420, 187] on button "Next" at bounding box center [416, 188] width 29 height 15
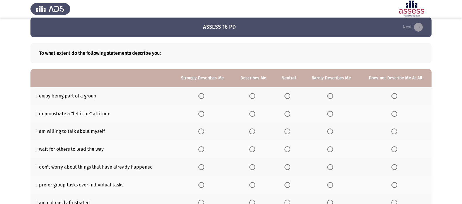
scroll to position [0, 0]
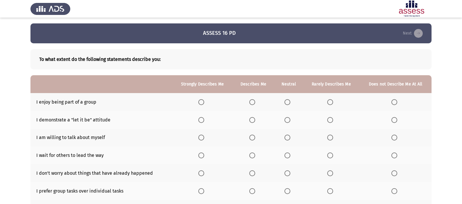
click at [252, 103] on span "Select an option" at bounding box center [252, 102] width 6 height 6
click at [252, 103] on input "Select an option" at bounding box center [252, 102] width 6 height 6
click at [328, 119] on span "Select an option" at bounding box center [330, 120] width 6 height 6
click at [328, 119] on input "Select an option" at bounding box center [330, 120] width 6 height 6
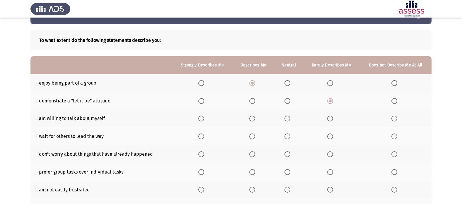
scroll to position [29, 0]
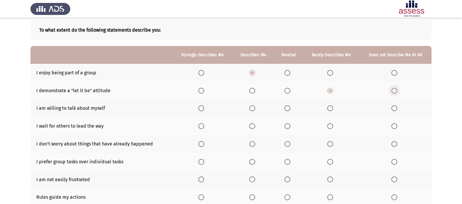
click at [392, 89] on span "Select an option" at bounding box center [394, 91] width 6 height 6
click at [392, 89] on input "Select an option" at bounding box center [394, 91] width 6 height 6
click at [256, 107] on label "Select an option" at bounding box center [253, 108] width 8 height 6
click at [255, 107] on input "Select an option" at bounding box center [252, 108] width 6 height 6
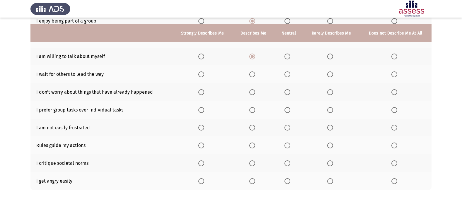
scroll to position [88, 0]
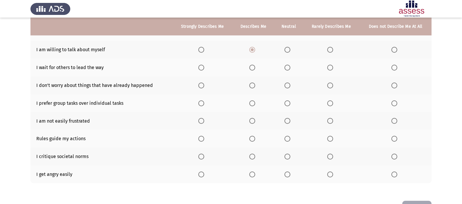
click at [284, 70] on th at bounding box center [288, 68] width 29 height 18
click at [288, 68] on span "Select an option" at bounding box center [287, 68] width 6 height 6
click at [288, 68] on input "Select an option" at bounding box center [287, 68] width 6 height 6
click at [252, 83] on span "Select an option" at bounding box center [252, 86] width 6 height 6
click at [252, 83] on input "Select an option" at bounding box center [252, 86] width 6 height 6
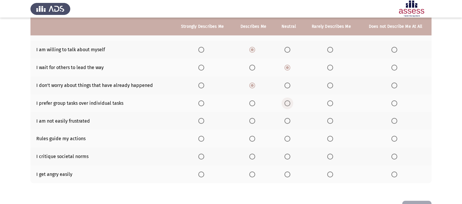
click at [286, 100] on span "Select an option" at bounding box center [287, 103] width 6 height 6
click at [286, 100] on input "Select an option" at bounding box center [287, 103] width 6 height 6
click at [249, 118] on th at bounding box center [253, 121] width 42 height 18
click at [250, 119] on span "Select an option" at bounding box center [252, 121] width 6 height 6
click at [250, 119] on input "Select an option" at bounding box center [252, 121] width 6 height 6
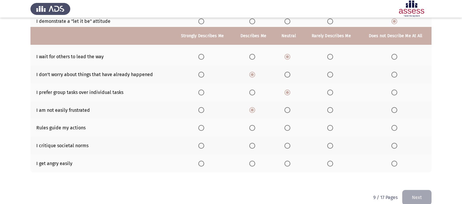
scroll to position [108, 0]
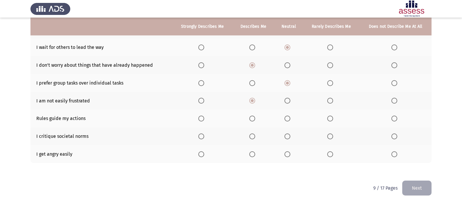
click at [256, 116] on label "Select an option" at bounding box center [253, 119] width 8 height 6
click at [255, 116] on input "Select an option" at bounding box center [252, 119] width 6 height 6
click at [328, 156] on span "Select an option" at bounding box center [330, 154] width 6 height 6
click at [328, 156] on input "Select an option" at bounding box center [330, 154] width 6 height 6
click at [289, 136] on span "Select an option" at bounding box center [287, 136] width 6 height 6
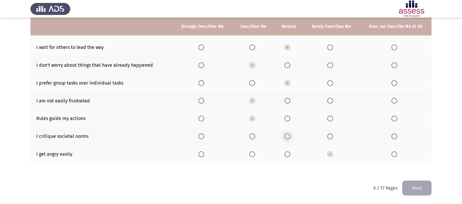
click at [289, 136] on input "Select an option" at bounding box center [287, 136] width 6 height 6
click at [417, 185] on button "Next" at bounding box center [416, 188] width 29 height 15
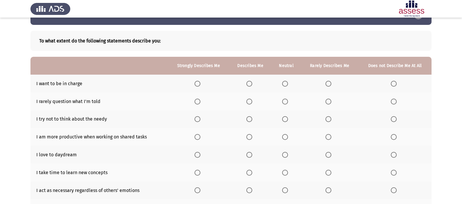
scroll to position [2, 0]
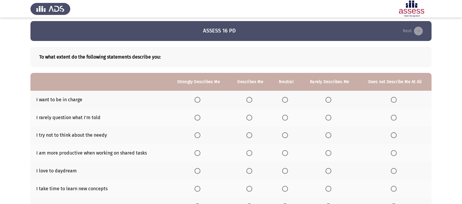
click at [284, 101] on span "Select an option" at bounding box center [285, 100] width 6 height 6
click at [284, 101] on input "Select an option" at bounding box center [285, 100] width 6 height 6
click at [327, 116] on span "Select an option" at bounding box center [328, 118] width 6 height 6
click at [327, 116] on input "Select an option" at bounding box center [328, 118] width 6 height 6
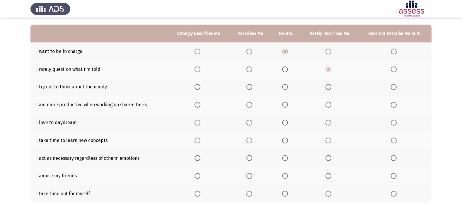
scroll to position [61, 0]
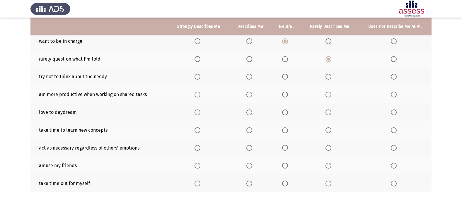
click at [248, 97] on span "Select an option" at bounding box center [249, 95] width 6 height 6
click at [248, 97] on input "Select an option" at bounding box center [249, 95] width 6 height 6
click at [245, 113] on th at bounding box center [250, 112] width 42 height 18
click at [248, 111] on span "Select an option" at bounding box center [249, 112] width 6 height 6
click at [248, 111] on input "Select an option" at bounding box center [249, 112] width 6 height 6
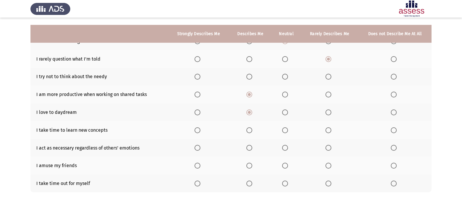
scroll to position [90, 0]
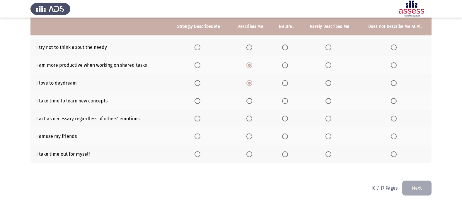
click at [286, 101] on span "Select an option" at bounding box center [285, 101] width 6 height 6
click at [286, 101] on input "Select an option" at bounding box center [285, 101] width 6 height 6
click at [284, 137] on span "Select an option" at bounding box center [285, 136] width 6 height 6
click at [284, 137] on input "Select an option" at bounding box center [285, 136] width 6 height 6
click at [250, 155] on span "Select an option" at bounding box center [249, 154] width 6 height 6
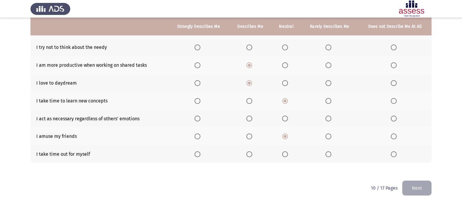
click at [250, 155] on input "Select an option" at bounding box center [249, 154] width 6 height 6
click at [254, 120] on label "Select an option" at bounding box center [250, 119] width 8 height 6
click at [252, 120] on input "Select an option" at bounding box center [249, 119] width 6 height 6
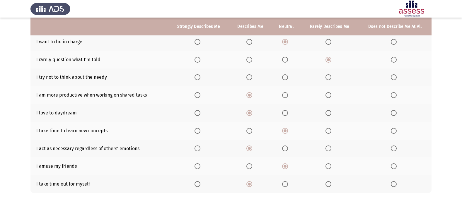
scroll to position [61, 0]
click at [286, 78] on span "Select an option" at bounding box center [285, 77] width 6 height 6
click at [286, 78] on input "Select an option" at bounding box center [285, 77] width 6 height 6
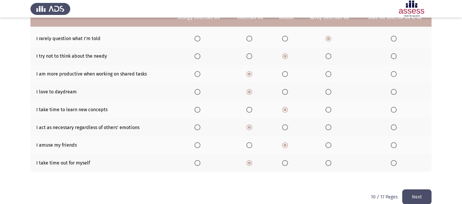
scroll to position [90, 0]
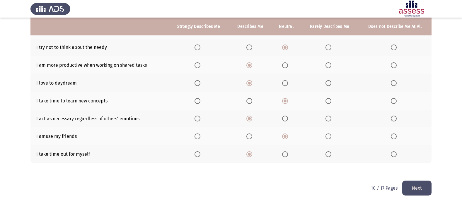
click at [410, 190] on button "Next" at bounding box center [416, 188] width 29 height 15
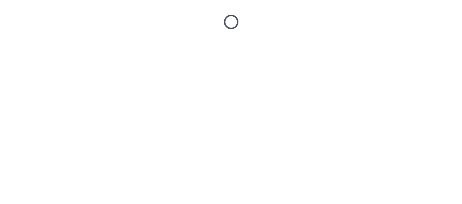
scroll to position [0, 0]
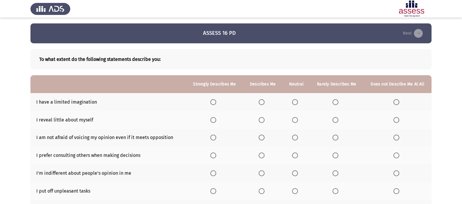
click at [398, 102] on span "Select an option" at bounding box center [396, 102] width 6 height 6
click at [398, 102] on input "Select an option" at bounding box center [396, 102] width 6 height 6
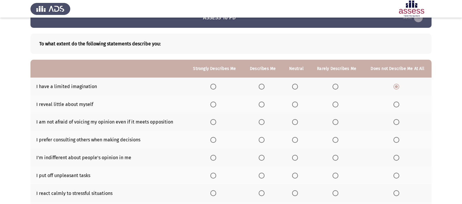
scroll to position [29, 0]
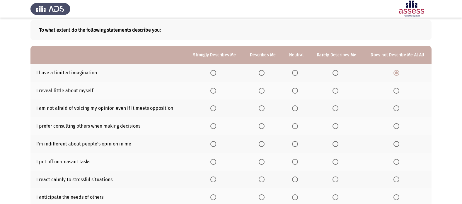
click at [295, 91] on span "Select an option" at bounding box center [295, 91] width 6 height 6
click at [295, 91] on input "Select an option" at bounding box center [295, 91] width 6 height 6
click at [264, 109] on span "Select an option" at bounding box center [261, 108] width 6 height 6
click at [264, 109] on input "Select an option" at bounding box center [261, 108] width 6 height 6
click at [215, 125] on span "Select an option" at bounding box center [213, 126] width 6 height 6
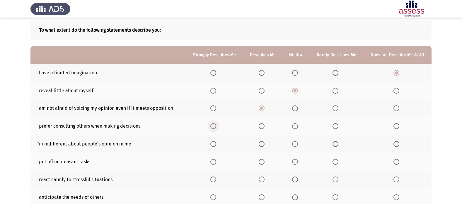
click at [215, 125] on input "Select an option" at bounding box center [213, 126] width 6 height 6
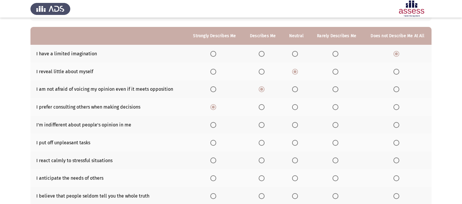
scroll to position [59, 0]
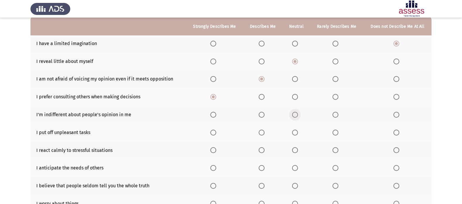
click at [297, 115] on span "Select an option" at bounding box center [295, 115] width 6 height 6
click at [297, 115] on input "Select an option" at bounding box center [295, 115] width 6 height 6
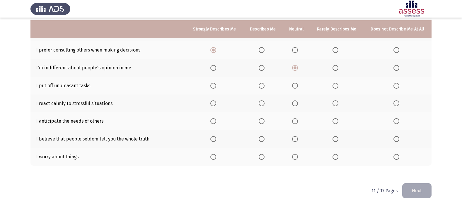
scroll to position [108, 0]
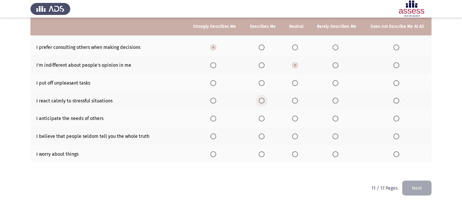
click at [263, 101] on span "Select an option" at bounding box center [261, 101] width 6 height 6
click at [263, 101] on input "Select an option" at bounding box center [261, 101] width 6 height 6
click at [296, 118] on span "Select an option" at bounding box center [295, 119] width 6 height 6
click at [296, 118] on input "Select an option" at bounding box center [295, 119] width 6 height 6
click at [297, 153] on span "Select an option" at bounding box center [295, 154] width 6 height 6
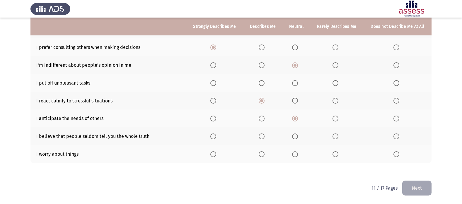
click at [297, 153] on input "Select an option" at bounding box center [295, 154] width 6 height 6
drag, startPoint x: 261, startPoint y: 135, endPoint x: 261, endPoint y: 140, distance: 4.7
click at [261, 140] on th at bounding box center [262, 136] width 39 height 18
click at [298, 136] on span "Select an option" at bounding box center [295, 136] width 6 height 6
click at [298, 136] on input "Select an option" at bounding box center [295, 136] width 6 height 6
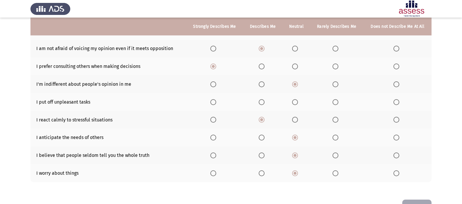
scroll to position [79, 0]
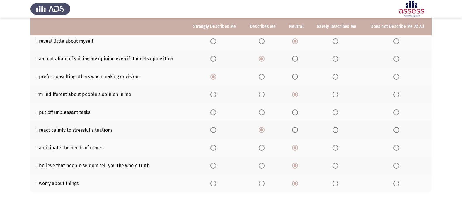
click at [335, 110] on span "Select an option" at bounding box center [335, 112] width 6 height 6
click at [335, 110] on input "Select an option" at bounding box center [335, 112] width 6 height 6
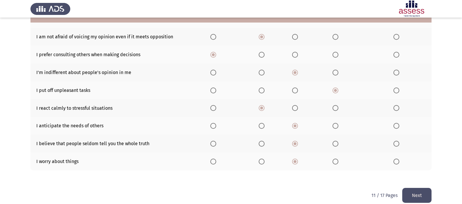
scroll to position [108, 0]
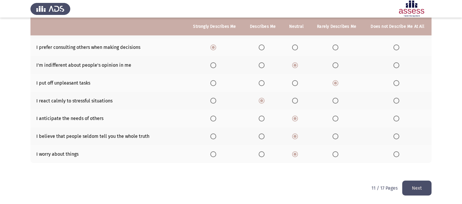
click at [424, 193] on button "Next" at bounding box center [416, 188] width 29 height 15
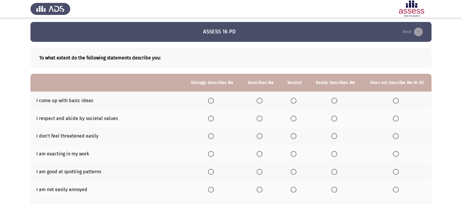
scroll to position [0, 0]
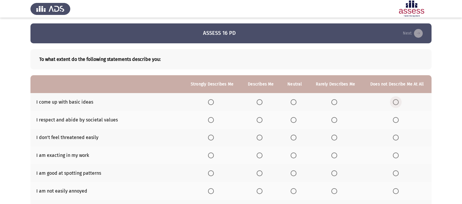
click at [397, 103] on span "Select an option" at bounding box center [395, 102] width 6 height 6
click at [397, 103] on input "Select an option" at bounding box center [395, 102] width 6 height 6
click at [339, 102] on label "Select an option" at bounding box center [335, 102] width 8 height 6
click at [337, 102] on input "Select an option" at bounding box center [334, 102] width 6 height 6
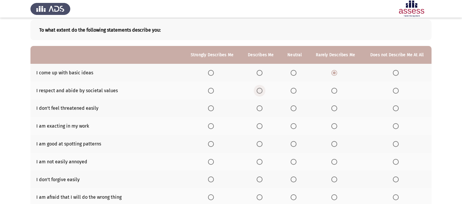
click at [264, 92] on label "Select an option" at bounding box center [260, 91] width 8 height 6
click at [262, 92] on input "Select an option" at bounding box center [259, 91] width 6 height 6
click at [258, 109] on span "Select an option" at bounding box center [259, 108] width 6 height 6
click at [258, 109] on input "Select an option" at bounding box center [259, 108] width 6 height 6
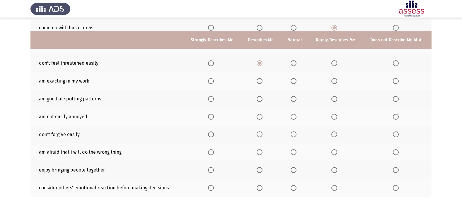
scroll to position [88, 0]
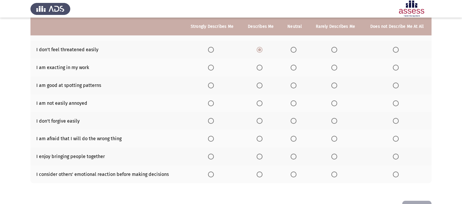
click at [262, 68] on span "Select an option" at bounding box center [259, 68] width 6 height 6
click at [262, 68] on input "Select an option" at bounding box center [259, 68] width 6 height 6
click at [256, 83] on th at bounding box center [261, 85] width 40 height 18
click at [260, 84] on span "Select an option" at bounding box center [259, 86] width 6 height 6
click at [260, 84] on input "Select an option" at bounding box center [259, 86] width 6 height 6
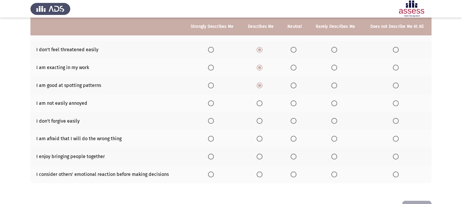
click at [257, 102] on th at bounding box center [261, 103] width 40 height 18
click at [259, 103] on span "Select an option" at bounding box center [259, 103] width 6 height 6
click at [259, 103] on input "Select an option" at bounding box center [259, 103] width 6 height 6
click at [337, 122] on span "Select an option" at bounding box center [334, 121] width 6 height 6
click at [337, 122] on input "Select an option" at bounding box center [334, 121] width 6 height 6
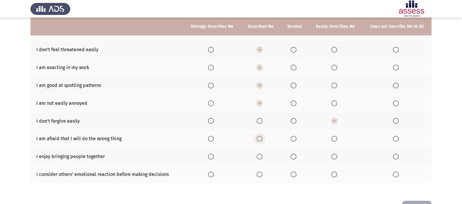
click at [259, 136] on span "Select an option" at bounding box center [259, 139] width 6 height 6
click at [259, 136] on input "Select an option" at bounding box center [259, 139] width 6 height 6
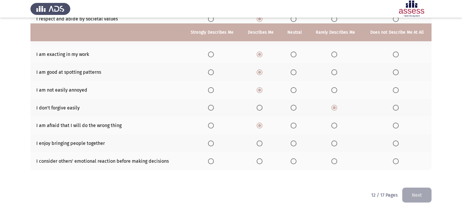
scroll to position [108, 0]
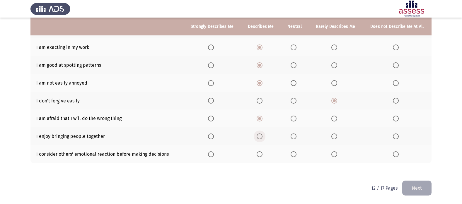
click at [257, 136] on span "Select an option" at bounding box center [259, 136] width 6 height 6
click at [257, 136] on input "Select an option" at bounding box center [259, 136] width 6 height 6
click at [293, 153] on span "Select an option" at bounding box center [293, 154] width 6 height 6
click at [293, 153] on input "Select an option" at bounding box center [293, 154] width 6 height 6
click at [419, 191] on button "Next" at bounding box center [416, 188] width 29 height 15
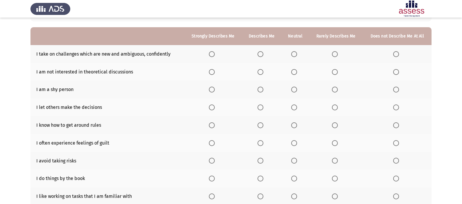
scroll to position [20, 0]
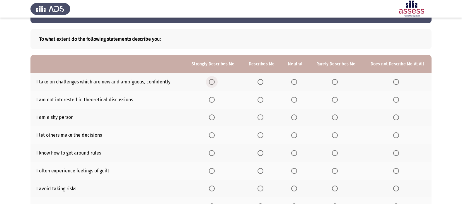
click at [217, 80] on label "Select an option" at bounding box center [213, 82] width 8 height 6
click at [215, 80] on input "Select an option" at bounding box center [212, 82] width 6 height 6
click at [336, 100] on span "Select an option" at bounding box center [335, 100] width 6 height 6
click at [336, 100] on input "Select an option" at bounding box center [335, 100] width 6 height 6
click at [292, 117] on span "Select an option" at bounding box center [294, 117] width 6 height 6
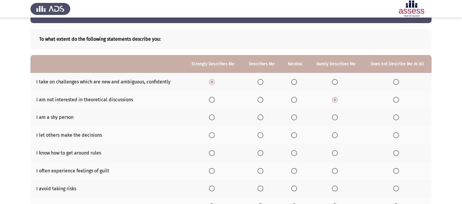
click at [292, 117] on input "Select an option" at bounding box center [294, 117] width 6 height 6
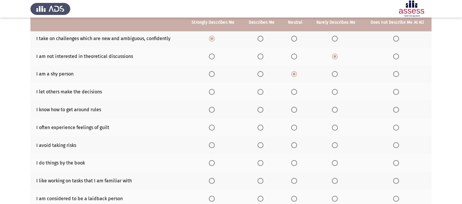
scroll to position [79, 0]
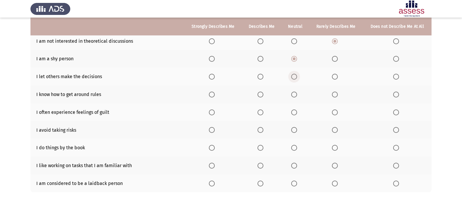
click at [293, 78] on span "Select an option" at bounding box center [294, 77] width 6 height 6
click at [293, 78] on input "Select an option" at bounding box center [294, 77] width 6 height 6
click at [332, 96] on span "Select an option" at bounding box center [335, 95] width 6 height 6
click at [332, 96] on input "Select an option" at bounding box center [335, 95] width 6 height 6
click at [292, 95] on span "Select an option" at bounding box center [294, 95] width 6 height 6
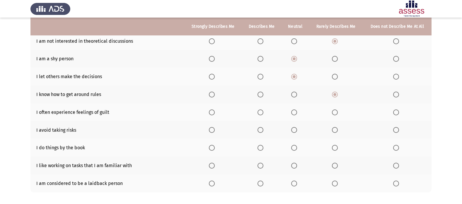
click at [292, 95] on input "Select an option" at bounding box center [294, 95] width 6 height 6
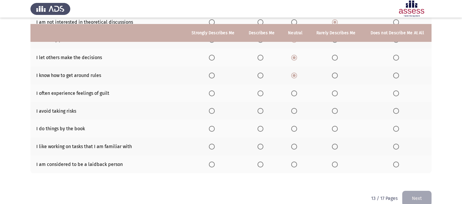
scroll to position [108, 0]
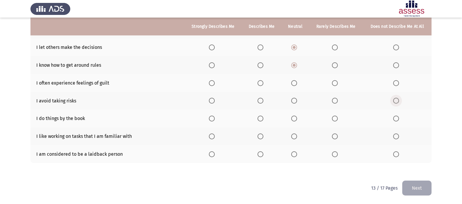
click at [399, 100] on label "Select an option" at bounding box center [397, 101] width 8 height 6
click at [399, 100] on input "Select an option" at bounding box center [396, 101] width 6 height 6
click at [293, 83] on span "Select an option" at bounding box center [294, 83] width 6 height 6
click at [293, 83] on input "Select an option" at bounding box center [294, 83] width 6 height 6
click at [293, 117] on span "Select an option" at bounding box center [294, 119] width 6 height 6
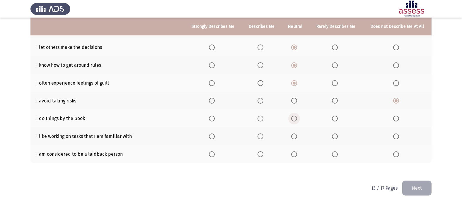
click at [293, 117] on input "Select an option" at bounding box center [294, 119] width 6 height 6
click at [338, 136] on label "Select an option" at bounding box center [336, 136] width 8 height 6
click at [337, 136] on input "Select an option" at bounding box center [335, 136] width 6 height 6
click at [293, 153] on span "Select an option" at bounding box center [294, 154] width 6 height 6
click at [293, 153] on input "Select an option" at bounding box center [294, 154] width 6 height 6
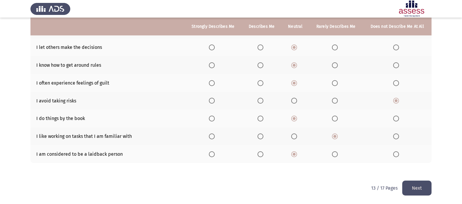
click at [415, 186] on button "Next" at bounding box center [416, 188] width 29 height 15
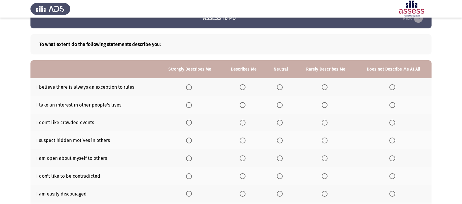
scroll to position [0, 0]
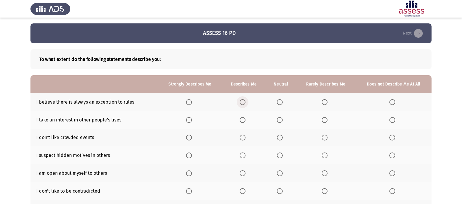
click at [241, 101] on span "Select an option" at bounding box center [242, 102] width 6 height 6
click at [241, 101] on input "Select an option" at bounding box center [242, 102] width 6 height 6
click at [246, 119] on label "Select an option" at bounding box center [243, 120] width 8 height 6
click at [245, 119] on input "Select an option" at bounding box center [242, 120] width 6 height 6
click at [282, 118] on span "Select an option" at bounding box center [280, 120] width 6 height 6
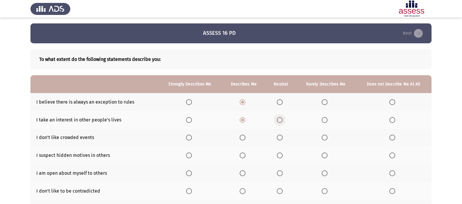
click at [282, 118] on input "Select an option" at bounding box center [280, 120] width 6 height 6
click at [242, 137] on span "Select an option" at bounding box center [242, 138] width 6 height 6
click at [242, 137] on input "Select an option" at bounding box center [242, 138] width 6 height 6
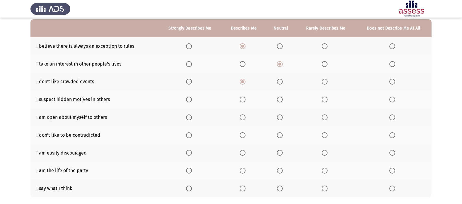
scroll to position [59, 0]
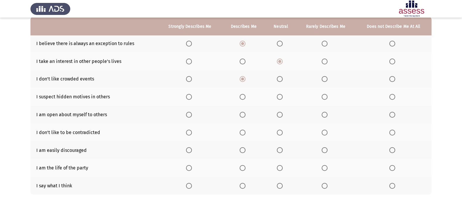
click at [276, 99] on th at bounding box center [280, 97] width 30 height 18
click at [278, 97] on span "Select an option" at bounding box center [280, 97] width 6 height 6
click at [278, 97] on input "Select an option" at bounding box center [280, 97] width 6 height 6
click at [277, 115] on span "Select an option" at bounding box center [280, 115] width 6 height 6
click at [277, 115] on input "Select an option" at bounding box center [280, 115] width 6 height 6
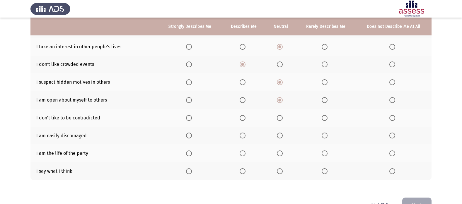
scroll to position [88, 0]
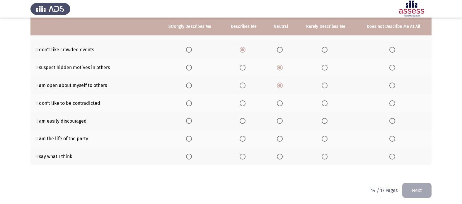
click at [238, 105] on th at bounding box center [244, 103] width 44 height 18
click at [242, 104] on span "Select an option" at bounding box center [242, 103] width 6 height 6
click at [242, 104] on input "Select an option" at bounding box center [242, 103] width 6 height 6
click at [326, 123] on span "Select an option" at bounding box center [324, 121] width 6 height 6
click at [326, 123] on input "Select an option" at bounding box center [324, 121] width 6 height 6
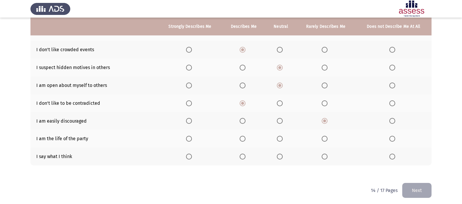
click at [278, 140] on span "Select an option" at bounding box center [280, 139] width 6 height 6
click at [278, 140] on input "Select an option" at bounding box center [280, 139] width 6 height 6
click at [245, 155] on span "Select an option" at bounding box center [242, 157] width 6 height 6
click at [245, 155] on input "Select an option" at bounding box center [242, 157] width 6 height 6
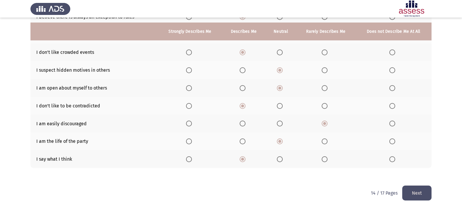
scroll to position [90, 0]
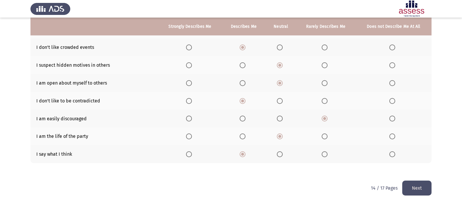
click at [417, 189] on button "Next" at bounding box center [416, 188] width 29 height 15
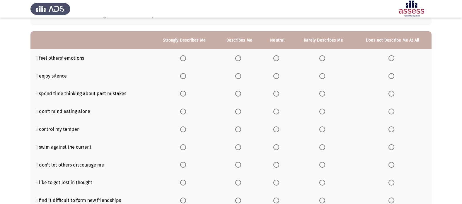
scroll to position [20, 0]
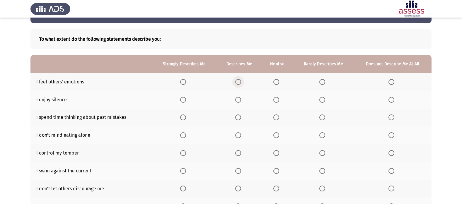
click at [242, 83] on label "Select an option" at bounding box center [239, 82] width 8 height 6
click at [241, 83] on input "Select an option" at bounding box center [238, 82] width 6 height 6
click at [240, 100] on span "Select an option" at bounding box center [238, 100] width 6 height 6
click at [240, 100] on input "Select an option" at bounding box center [238, 100] width 6 height 6
click at [242, 115] on label "Select an option" at bounding box center [239, 117] width 8 height 6
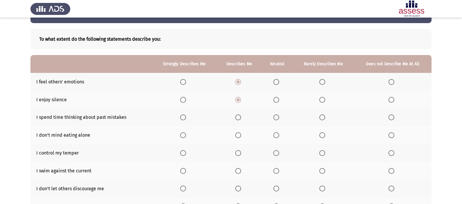
click at [241, 115] on input "Select an option" at bounding box center [238, 117] width 6 height 6
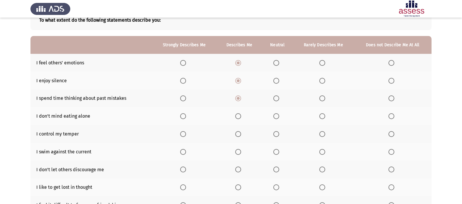
scroll to position [49, 0]
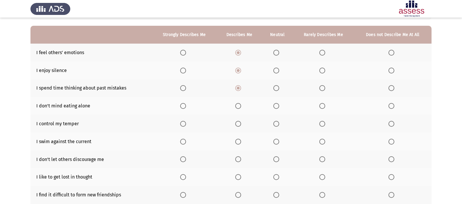
click at [319, 104] on th at bounding box center [323, 106] width 61 height 18
click at [322, 105] on span "Select an option" at bounding box center [322, 106] width 6 height 6
click at [322, 105] on input "Select an option" at bounding box center [322, 106] width 6 height 6
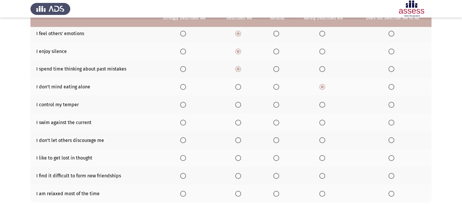
scroll to position [79, 0]
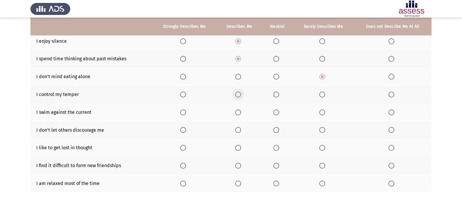
click at [239, 94] on span "Select an option" at bounding box center [238, 95] width 6 height 6
click at [239, 94] on input "Select an option" at bounding box center [238, 95] width 6 height 6
click at [277, 110] on span "Select an option" at bounding box center [276, 112] width 6 height 6
click at [277, 110] on input "Select an option" at bounding box center [276, 112] width 6 height 6
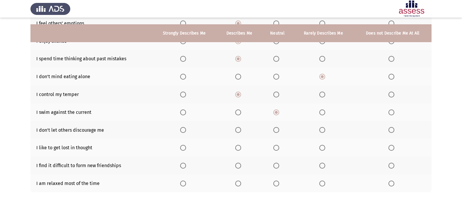
scroll to position [108, 0]
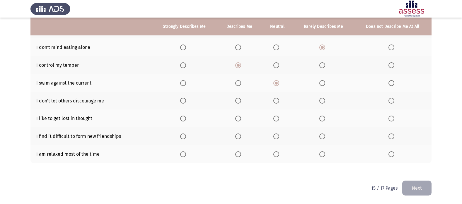
click at [238, 99] on span "Select an option" at bounding box center [238, 101] width 6 height 6
click at [238, 99] on input "Select an option" at bounding box center [238, 101] width 6 height 6
click at [275, 117] on span "Select an option" at bounding box center [276, 119] width 6 height 6
click at [275, 117] on input "Select an option" at bounding box center [276, 119] width 6 height 6
click at [275, 138] on span "Select an option" at bounding box center [276, 136] width 6 height 6
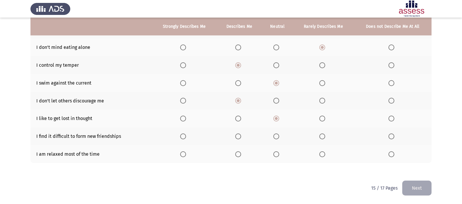
click at [275, 138] on input "Select an option" at bounding box center [276, 136] width 6 height 6
click at [326, 157] on label "Select an option" at bounding box center [323, 154] width 8 height 6
click at [325, 157] on input "Select an option" at bounding box center [322, 154] width 6 height 6
click at [411, 185] on button "Next" at bounding box center [416, 188] width 29 height 15
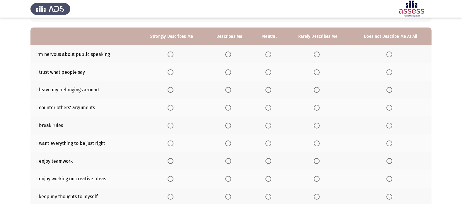
scroll to position [20, 0]
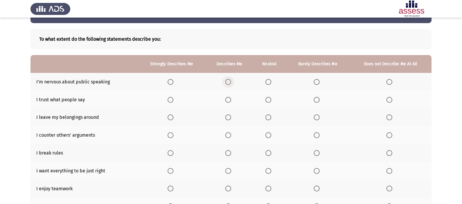
click at [229, 79] on span "Select an option" at bounding box center [228, 82] width 6 height 6
click at [229, 79] on input "Select an option" at bounding box center [228, 82] width 6 height 6
click at [273, 99] on label "Select an option" at bounding box center [269, 100] width 8 height 6
click at [271, 99] on input "Select an option" at bounding box center [268, 100] width 6 height 6
click at [268, 115] on span "Select an option" at bounding box center [268, 117] width 6 height 6
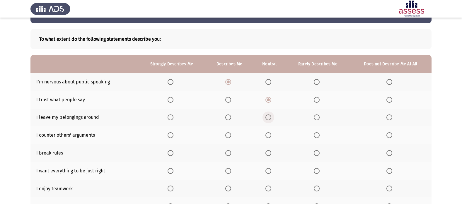
click at [268, 115] on input "Select an option" at bounding box center [268, 117] width 6 height 6
click at [320, 151] on label "Select an option" at bounding box center [317, 153] width 8 height 6
click at [319, 151] on input "Select an option" at bounding box center [316, 153] width 6 height 6
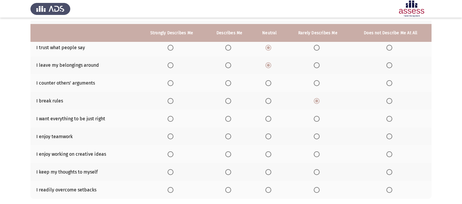
scroll to position [79, 0]
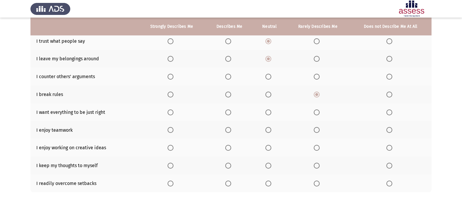
click at [270, 113] on span "Select an option" at bounding box center [268, 112] width 6 height 6
click at [270, 113] on input "Select an option" at bounding box center [268, 112] width 6 height 6
click at [270, 130] on span "Select an option" at bounding box center [268, 130] width 6 height 6
click at [270, 130] on input "Select an option" at bounding box center [268, 130] width 6 height 6
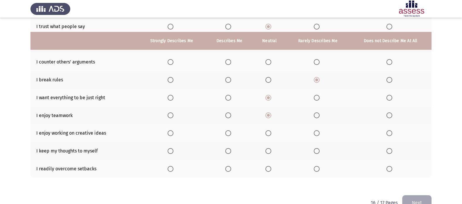
scroll to position [108, 0]
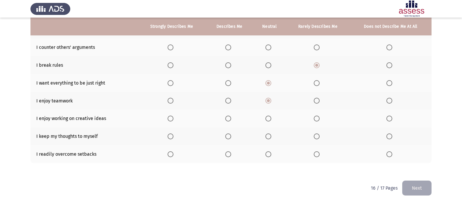
click at [229, 121] on span "Select an option" at bounding box center [228, 119] width 6 height 6
click at [229, 121] on input "Select an option" at bounding box center [228, 119] width 6 height 6
click at [226, 155] on span "Select an option" at bounding box center [228, 154] width 6 height 6
click at [226, 155] on input "Select an option" at bounding box center [228, 154] width 6 height 6
click at [271, 137] on span "Select an option" at bounding box center [268, 136] width 6 height 6
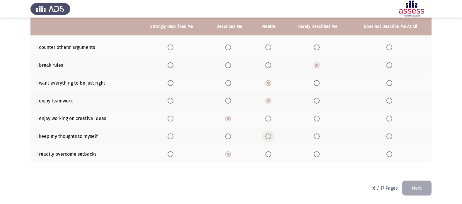
click at [271, 137] on input "Select an option" at bounding box center [268, 136] width 6 height 6
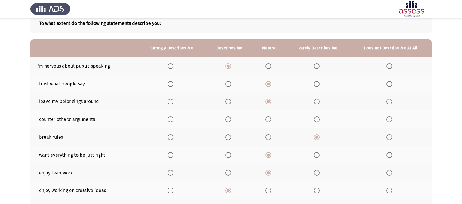
scroll to position [49, 0]
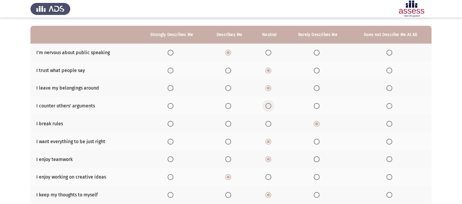
click at [269, 108] on span "Select an option" at bounding box center [268, 106] width 6 height 6
click at [269, 108] on input "Select an option" at bounding box center [268, 106] width 6 height 6
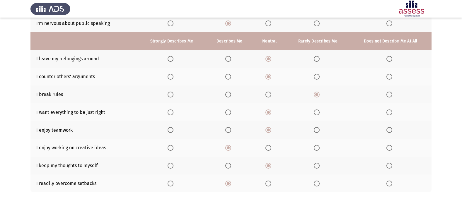
scroll to position [108, 0]
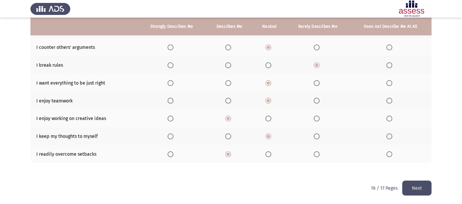
click at [409, 186] on button "Next" at bounding box center [416, 188] width 29 height 15
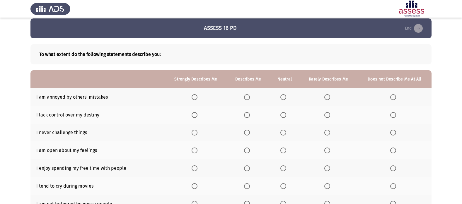
scroll to position [0, 0]
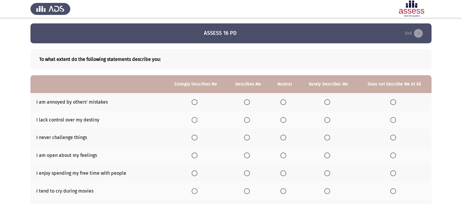
click at [284, 101] on span "Select an option" at bounding box center [283, 102] width 6 height 6
click at [284, 101] on input "Select an option" at bounding box center [283, 102] width 6 height 6
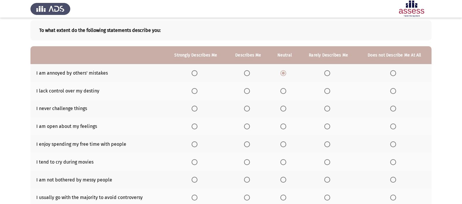
scroll to position [29, 0]
click at [329, 91] on span "Select an option" at bounding box center [327, 91] width 6 height 6
click at [329, 91] on input "Select an option" at bounding box center [327, 91] width 6 height 6
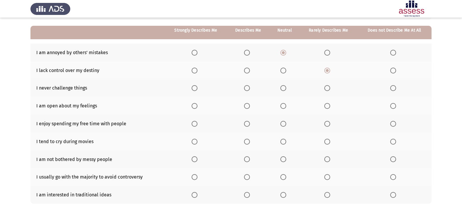
scroll to position [59, 0]
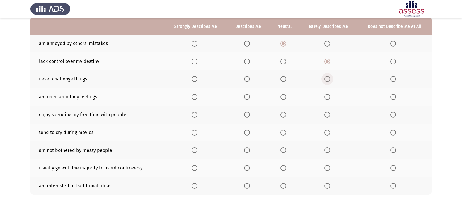
click at [326, 78] on span "Select an option" at bounding box center [327, 79] width 6 height 6
click at [326, 78] on input "Select an option" at bounding box center [327, 79] width 6 height 6
click at [282, 97] on span "Select an option" at bounding box center [283, 97] width 6 height 6
click at [282, 97] on input "Select an option" at bounding box center [283, 97] width 6 height 6
click at [251, 96] on label "Select an option" at bounding box center [248, 97] width 8 height 6
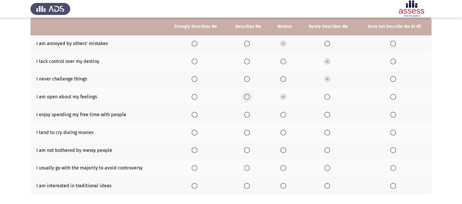
click at [250, 96] on input "Select an option" at bounding box center [247, 97] width 6 height 6
click at [249, 116] on span "Select an option" at bounding box center [247, 115] width 6 height 6
click at [249, 116] on input "Select an option" at bounding box center [247, 115] width 6 height 6
click at [328, 133] on span "Select an option" at bounding box center [327, 133] width 6 height 6
click at [328, 133] on input "Select an option" at bounding box center [327, 133] width 6 height 6
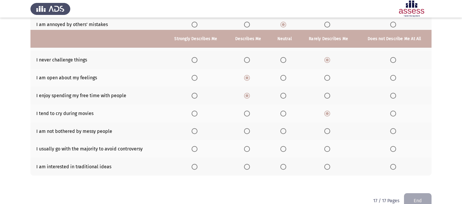
scroll to position [90, 0]
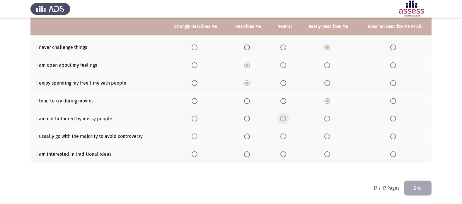
click at [283, 119] on span "Select an option" at bounding box center [283, 119] width 0 height 0
click at [284, 119] on input "Select an option" at bounding box center [283, 119] width 6 height 6
click at [286, 137] on span "Select an option" at bounding box center [283, 136] width 6 height 6
click at [286, 137] on input "Select an option" at bounding box center [283, 136] width 6 height 6
click at [392, 154] on span "Select an option" at bounding box center [393, 154] width 6 height 6
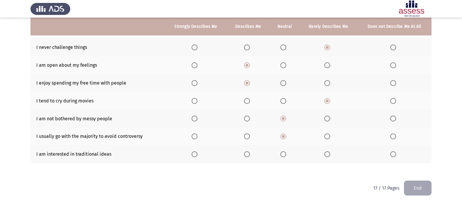
click at [392, 154] on input "Select an option" at bounding box center [393, 154] width 6 height 6
click at [328, 152] on span "Select an option" at bounding box center [327, 154] width 6 height 6
click at [328, 152] on input "Select an option" at bounding box center [327, 154] width 6 height 6
click at [425, 188] on button "End" at bounding box center [418, 188] width 28 height 15
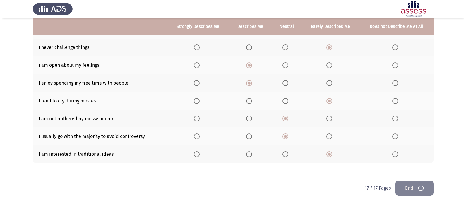
scroll to position [0, 0]
